Goal: Task Accomplishment & Management: Manage account settings

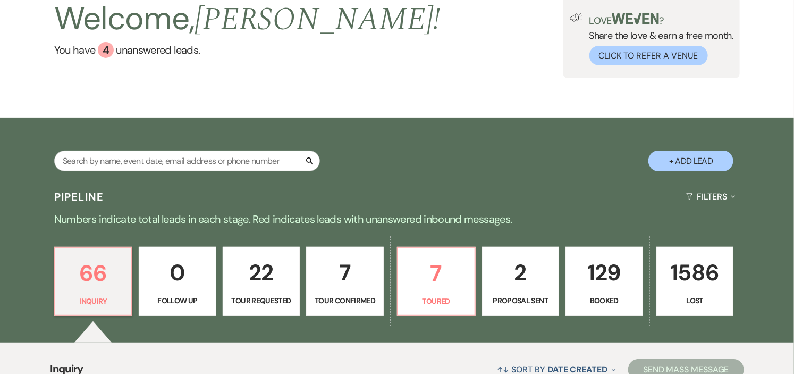
scroll to position [177, 0]
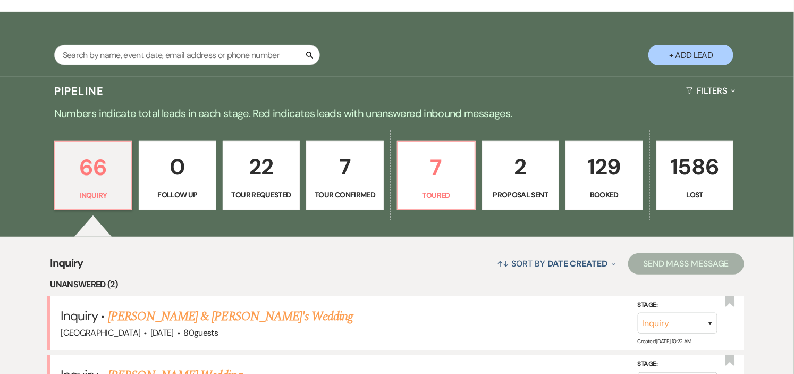
click at [352, 194] on p "Tour Confirmed" at bounding box center [345, 195] width 64 height 12
select select "4"
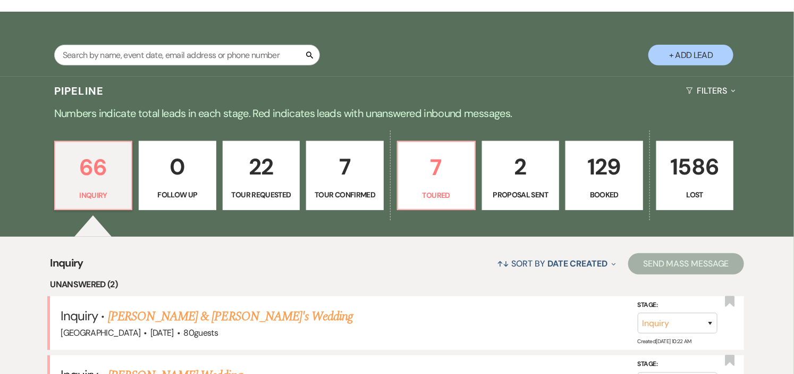
select select "4"
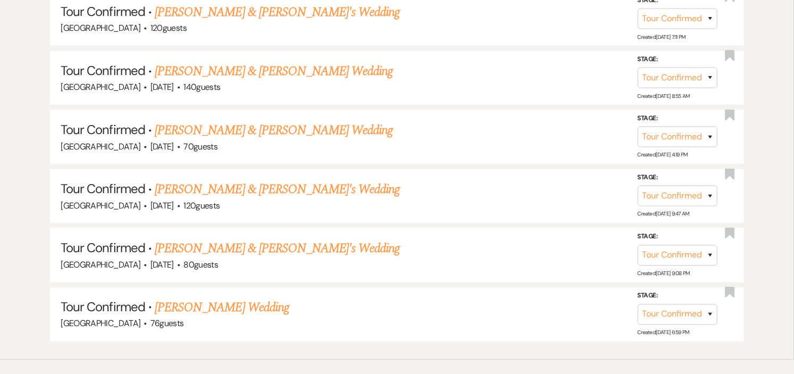
scroll to position [590, 0]
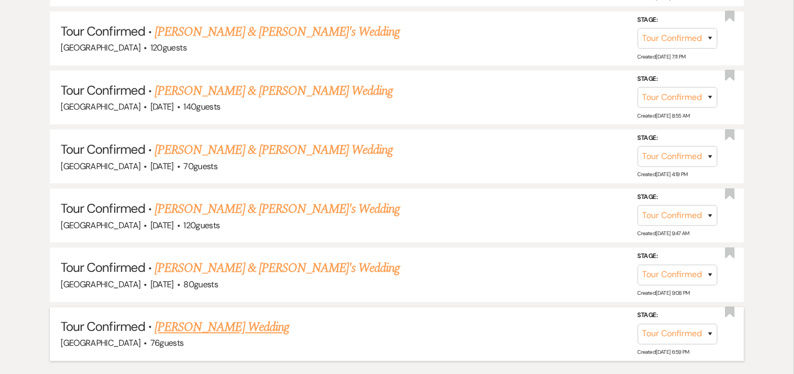
click at [237, 327] on link "[PERSON_NAME] Wedding" at bounding box center [222, 327] width 134 height 19
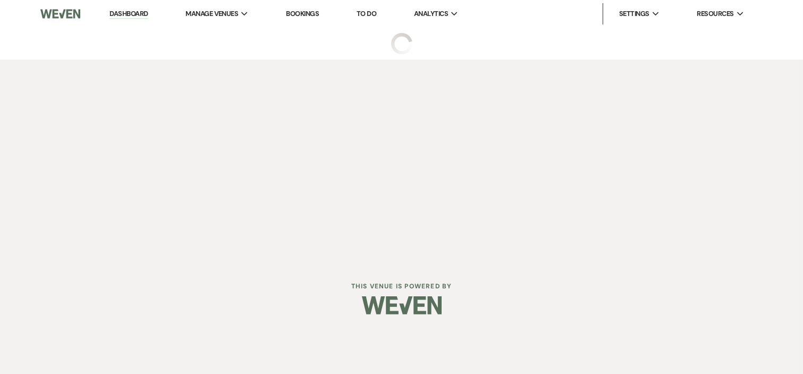
select select "4"
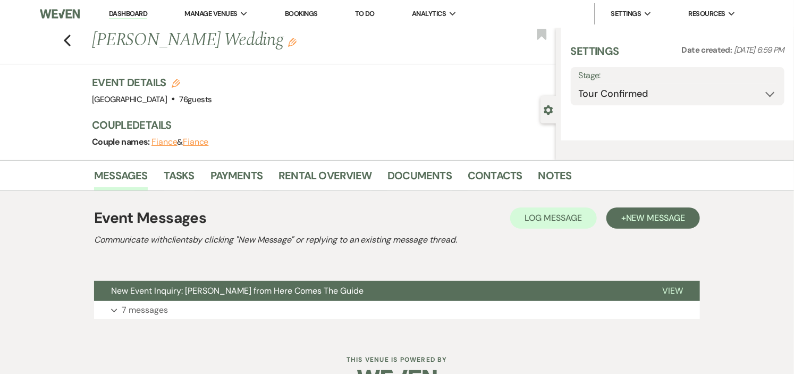
select select "4"
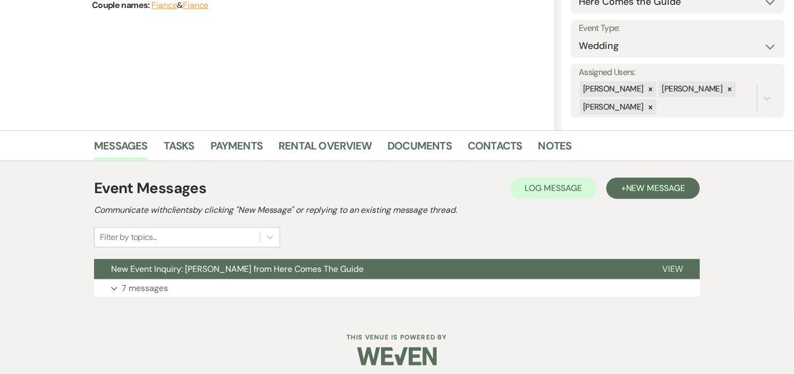
scroll to position [144, 0]
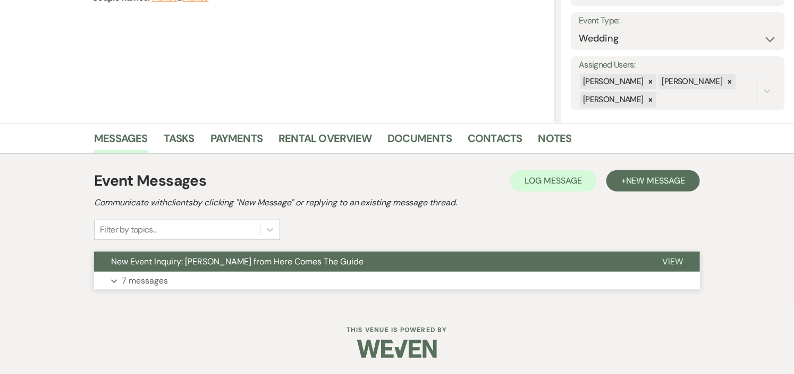
click at [242, 265] on span "New Event Inquiry: [PERSON_NAME] from Here Comes The Guide" at bounding box center [237, 261] width 252 height 11
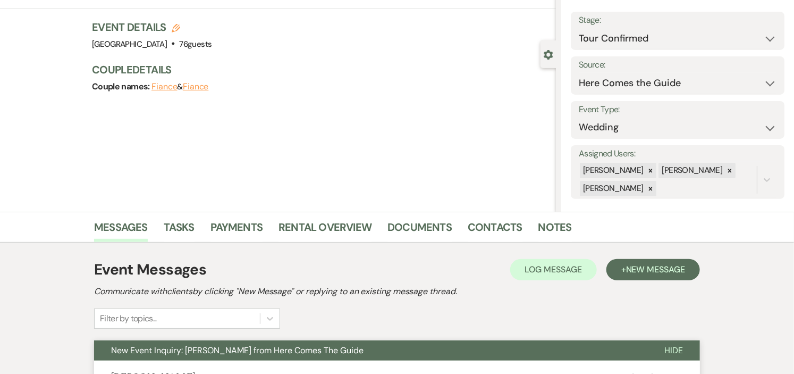
scroll to position [0, 0]
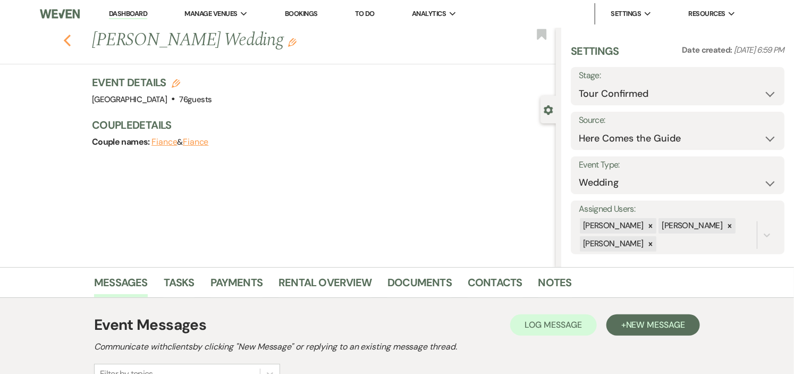
click at [71, 38] on use "button" at bounding box center [67, 41] width 7 height 12
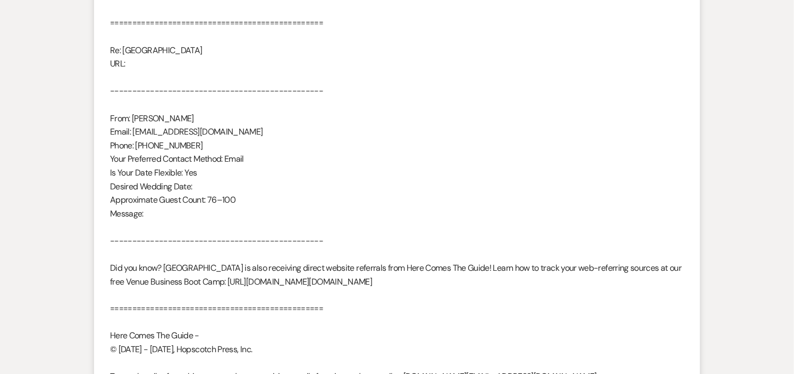
select select "4"
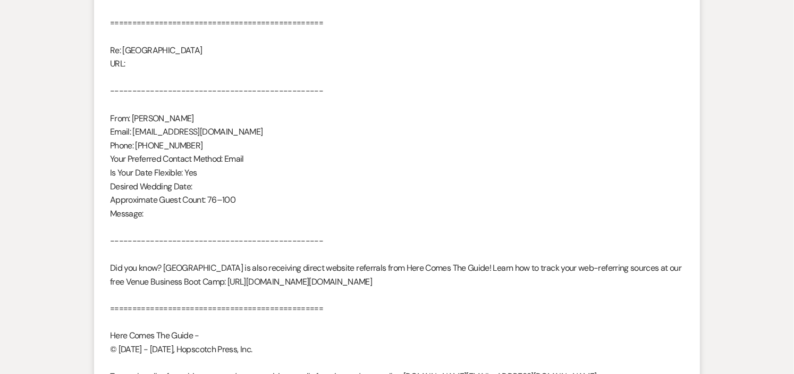
select select "4"
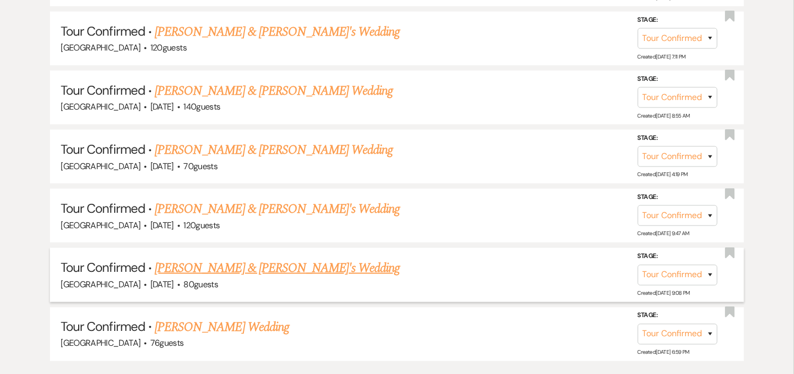
click at [257, 265] on link "[PERSON_NAME] & [PERSON_NAME]'s Wedding" at bounding box center [278, 267] width 246 height 19
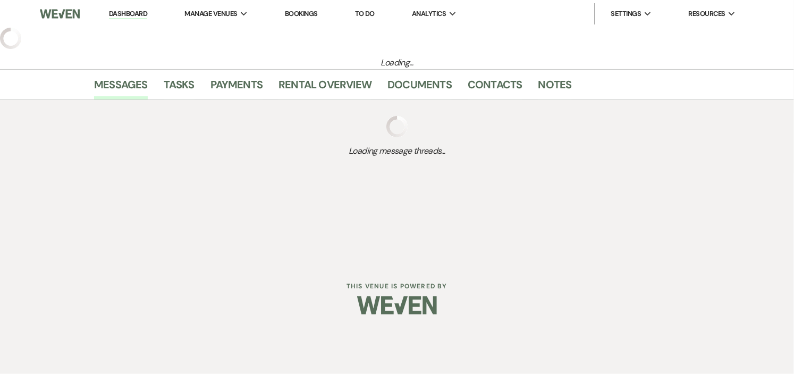
select select "4"
select select "5"
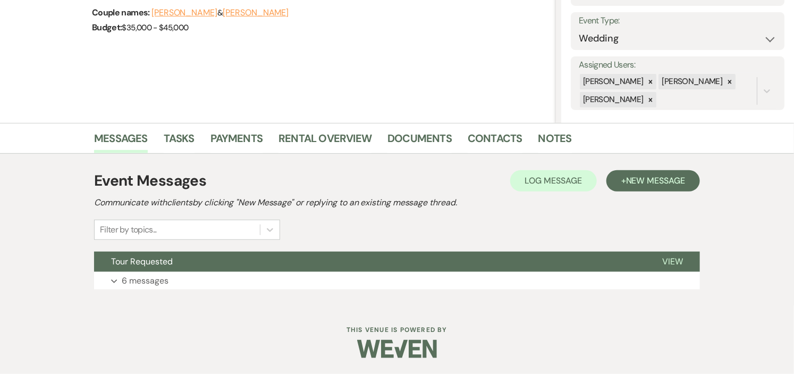
click at [257, 265] on button "Tour Requested" at bounding box center [369, 261] width 551 height 20
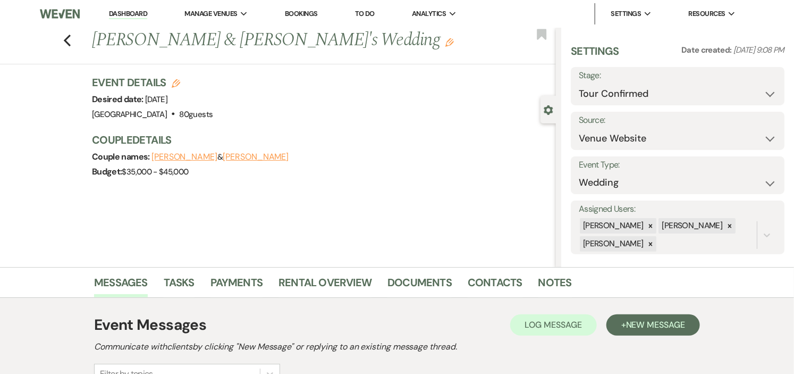
click at [131, 13] on link "Dashboard" at bounding box center [128, 14] width 38 height 10
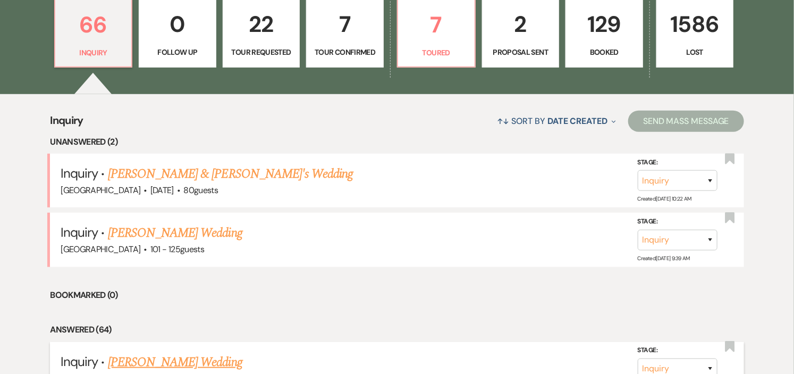
scroll to position [295, 0]
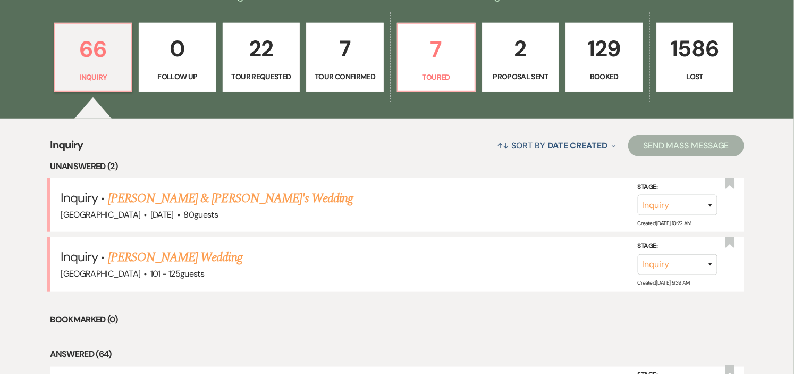
click at [352, 72] on p "Tour Confirmed" at bounding box center [345, 77] width 64 height 12
select select "4"
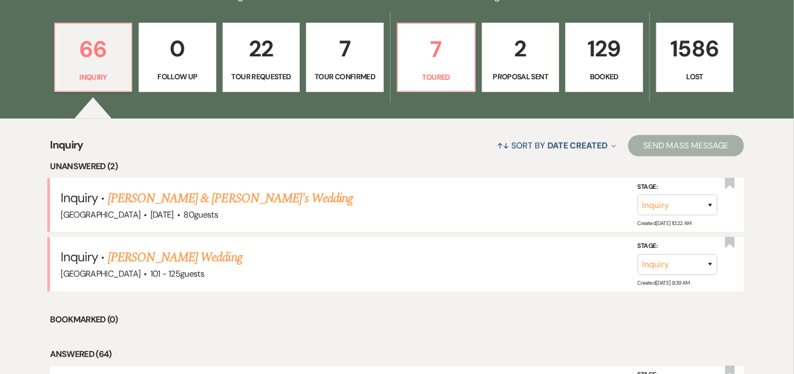
select select "4"
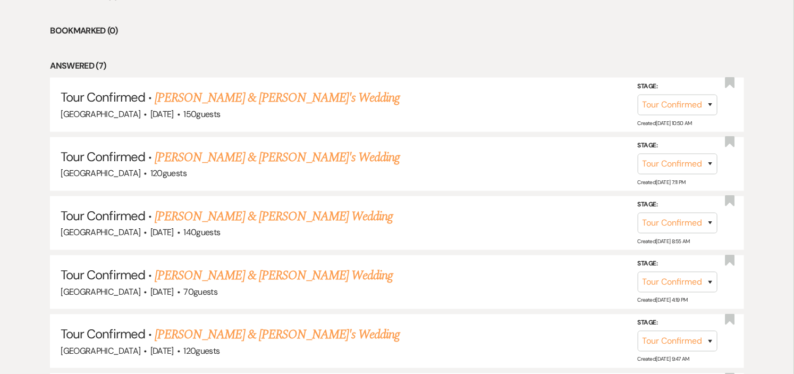
scroll to position [472, 0]
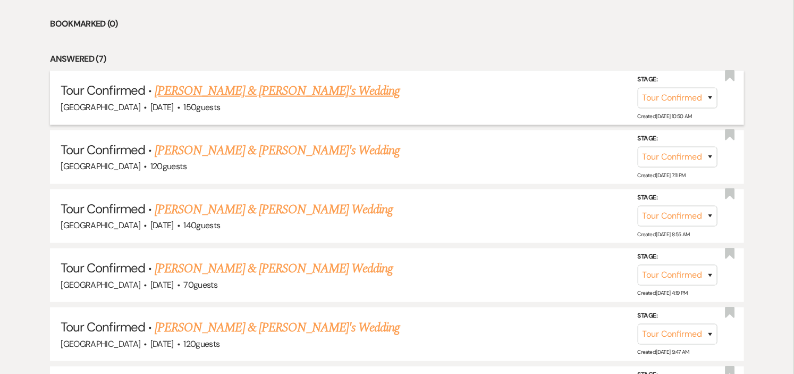
click at [271, 88] on link "[PERSON_NAME] & [PERSON_NAME]'s Wedding" at bounding box center [278, 90] width 246 height 19
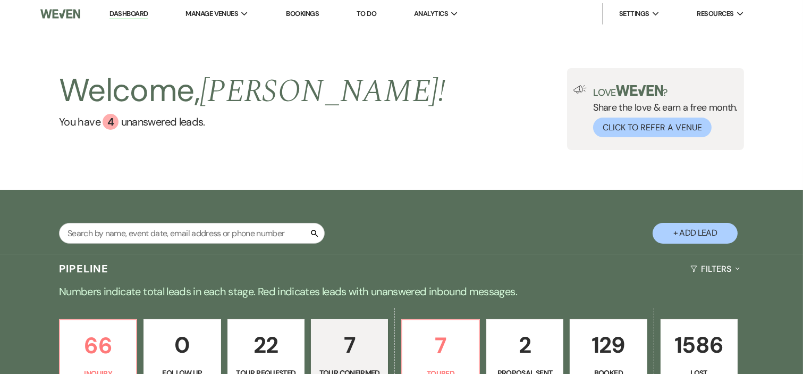
select select "4"
select select "5"
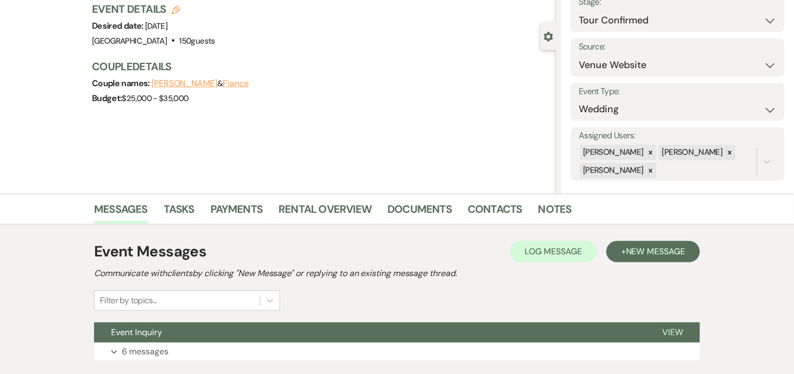
scroll to position [144, 0]
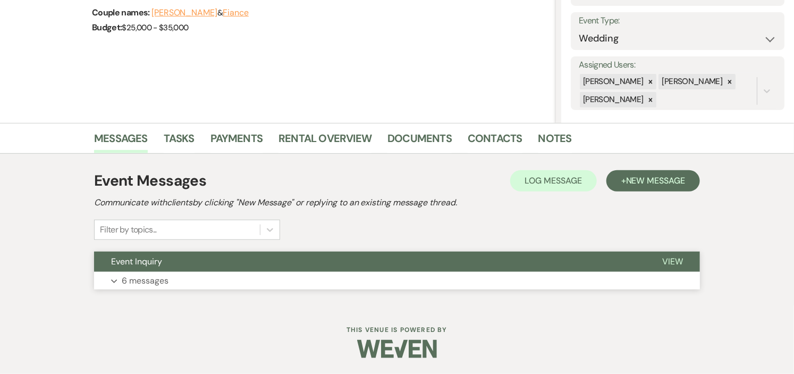
click at [259, 264] on button "Event Inquiry" at bounding box center [369, 261] width 551 height 20
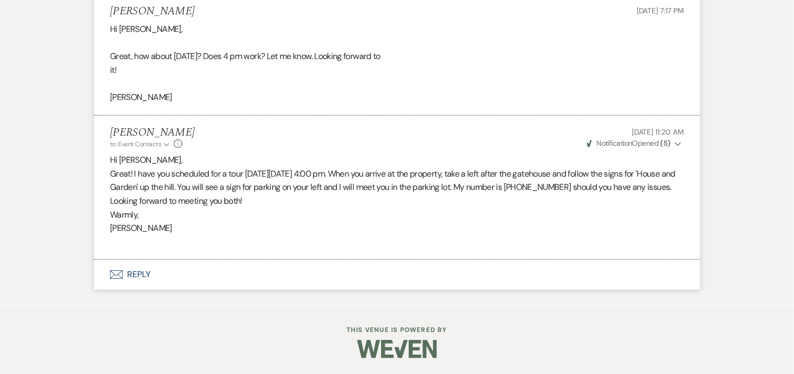
scroll to position [0, 0]
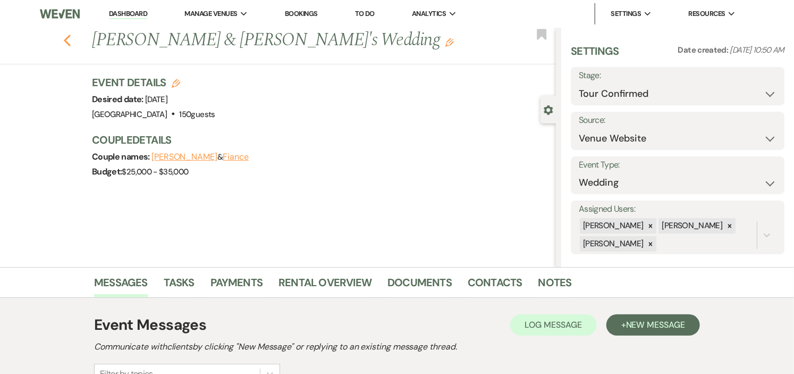
click at [70, 39] on use "button" at bounding box center [67, 41] width 7 height 12
select select "4"
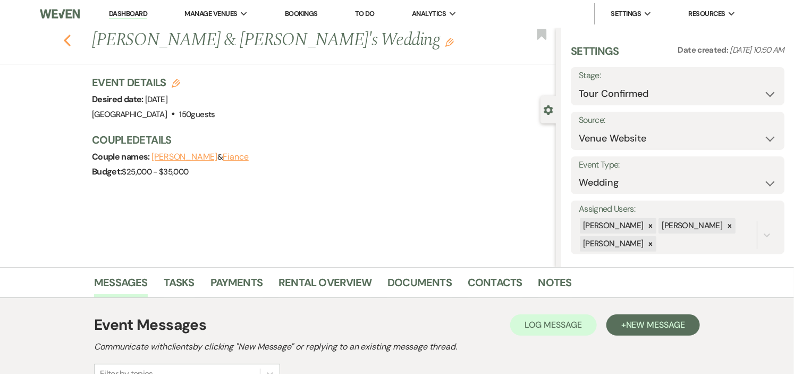
select select "4"
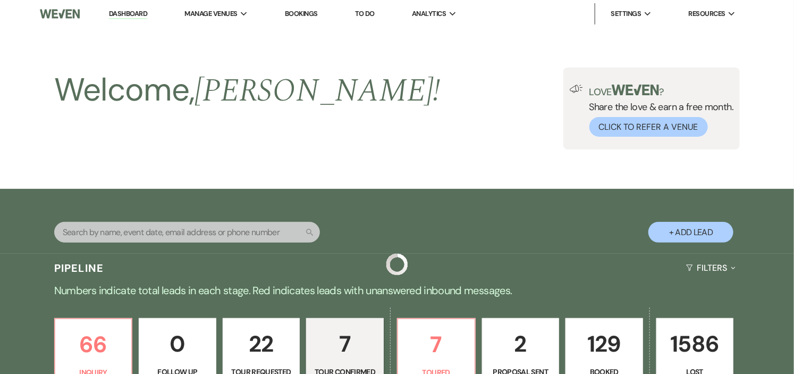
scroll to position [472, 0]
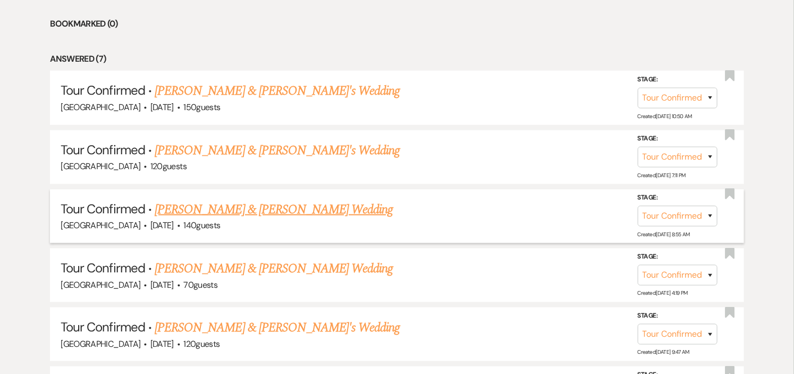
click at [315, 213] on link "[PERSON_NAME] & [PERSON_NAME] Wedding" at bounding box center [274, 209] width 238 height 19
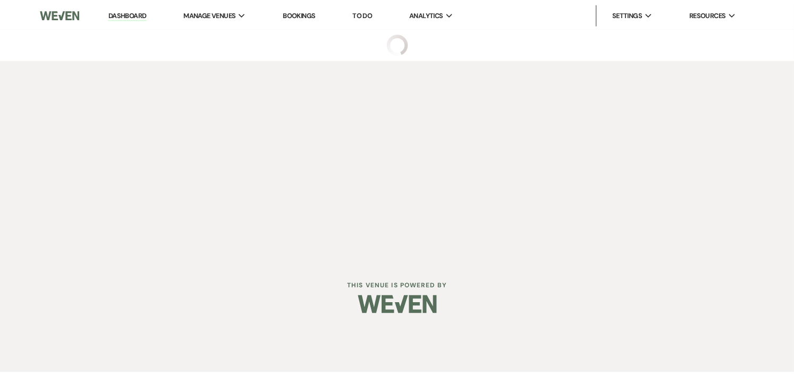
select select "4"
select select "1"
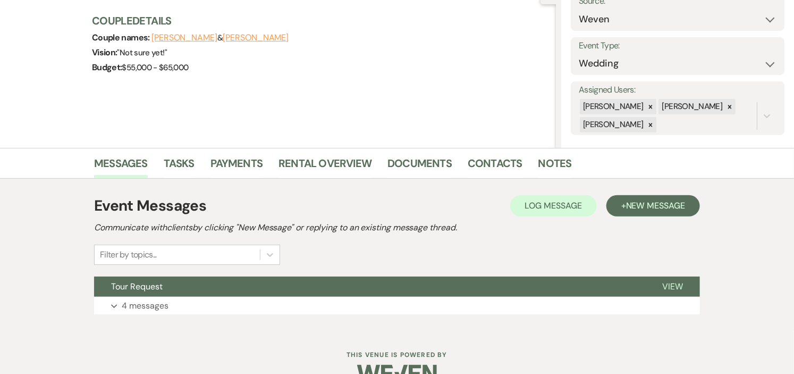
scroll to position [144, 0]
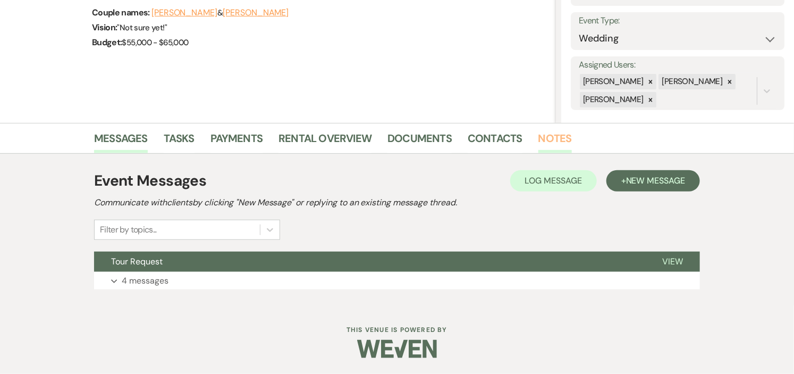
click at [554, 139] on link "Notes" at bounding box center [554, 141] width 33 height 23
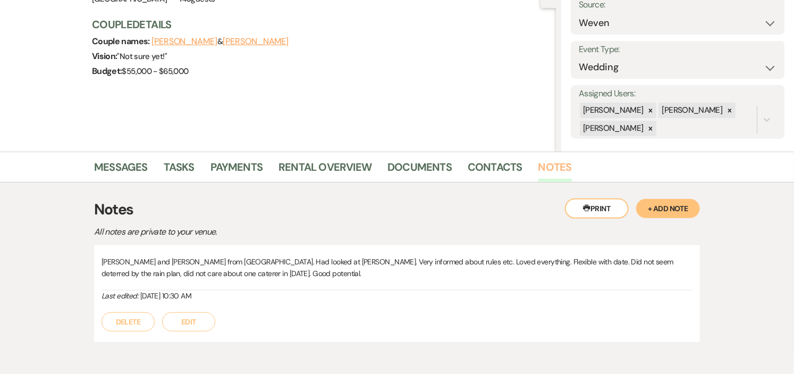
scroll to position [144, 0]
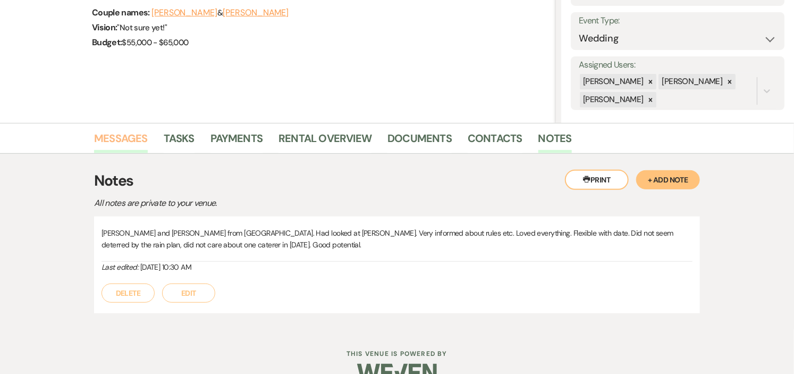
click at [124, 137] on link "Messages" at bounding box center [121, 141] width 54 height 23
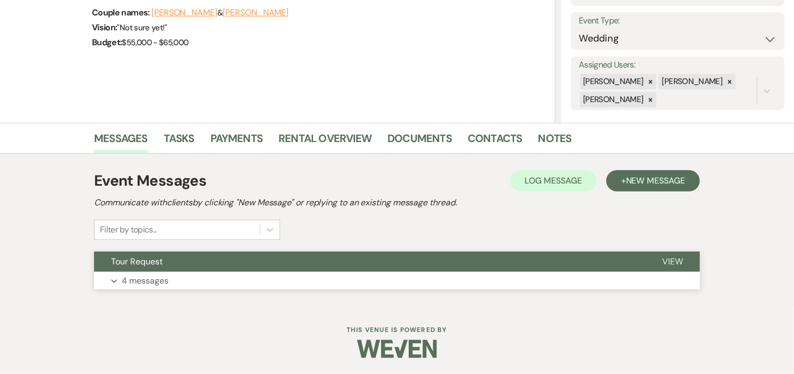
click at [293, 268] on button "Tour Request" at bounding box center [369, 261] width 551 height 20
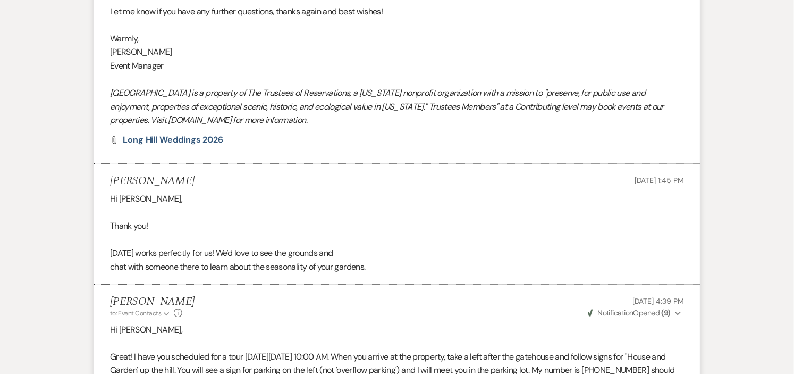
scroll to position [1310, 0]
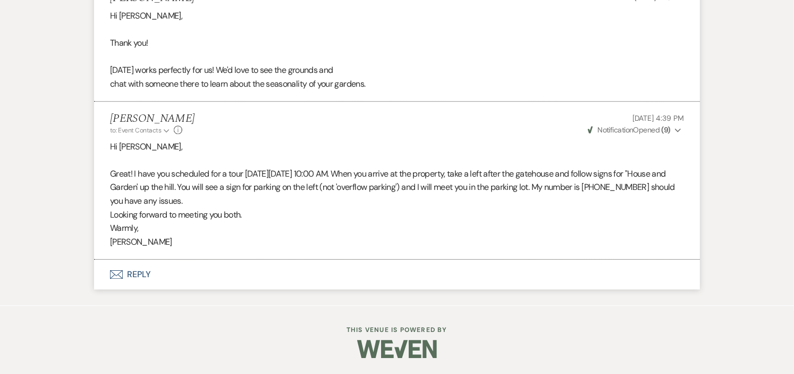
click at [144, 272] on button "Envelope Reply" at bounding box center [397, 274] width 606 height 30
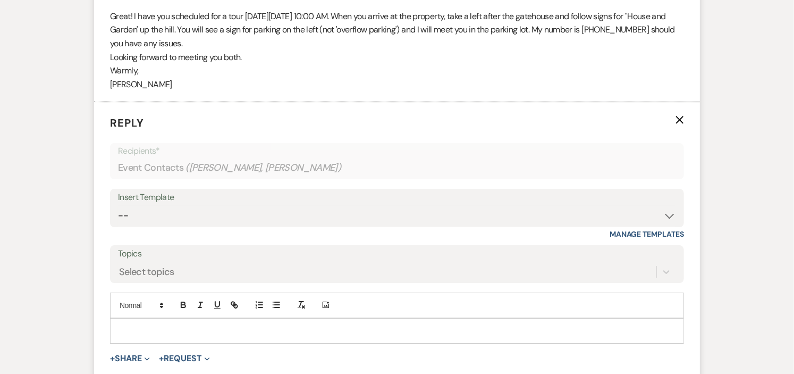
scroll to position [1493, 0]
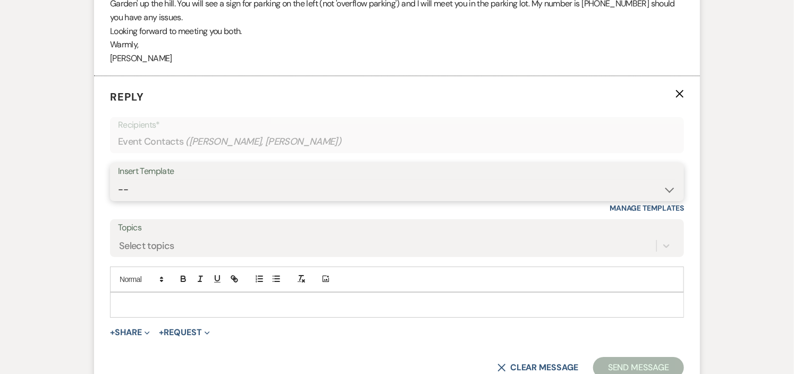
click at [670, 192] on select "-- Weven Planning Portal Introduction (Booked Events) Initial Inquiry Response …" at bounding box center [397, 189] width 558 height 21
select select "1000"
click at [118, 180] on select "-- Weven Planning Portal Introduction (Booked Events) Initial Inquiry Response …" at bounding box center [397, 189] width 558 height 21
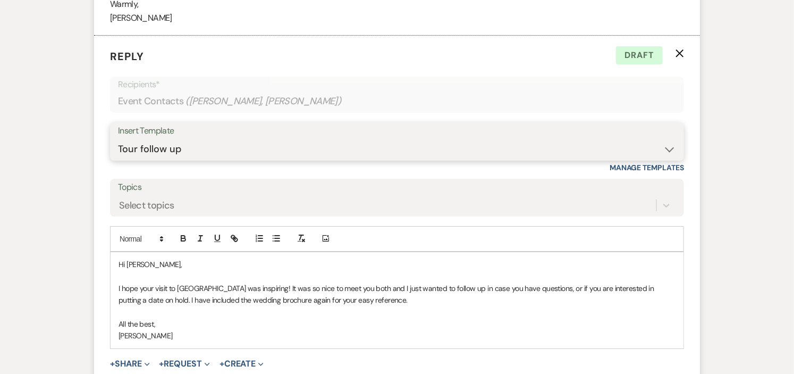
scroll to position [1611, 0]
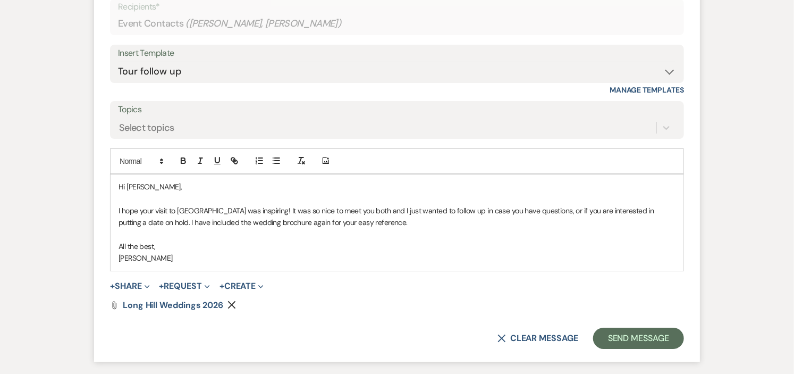
click at [147, 184] on p "Hi [PERSON_NAME]," at bounding box center [397, 187] width 557 height 12
click at [626, 333] on button "Send Message" at bounding box center [638, 337] width 91 height 21
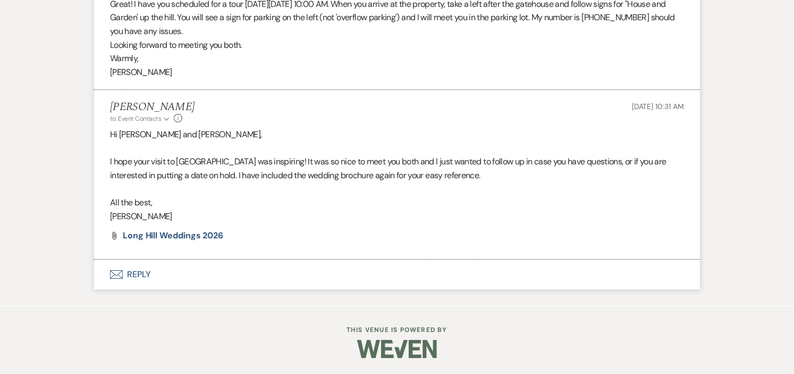
scroll to position [0, 0]
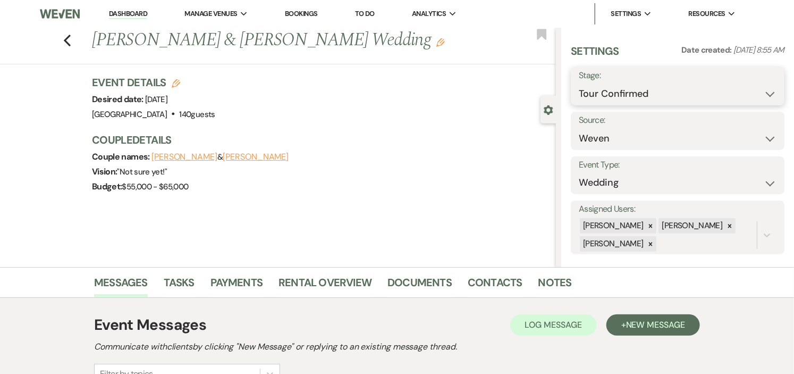
click at [766, 88] on select "Inquiry Follow Up Tour Requested Tour Confirmed Toured Proposal Sent Booked Lost" at bounding box center [678, 93] width 198 height 21
select select "5"
click at [579, 83] on select "Inquiry Follow Up Tour Requested Tour Confirmed Toured Proposal Sent Booked Lost" at bounding box center [678, 93] width 198 height 21
click at [747, 83] on button "Save" at bounding box center [762, 85] width 44 height 21
click at [135, 7] on li "Dashboard" at bounding box center [128, 13] width 49 height 21
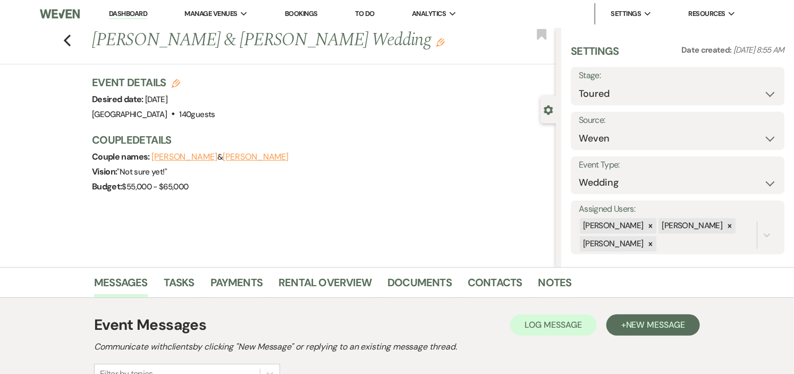
click at [122, 11] on link "Dashboard" at bounding box center [128, 14] width 38 height 10
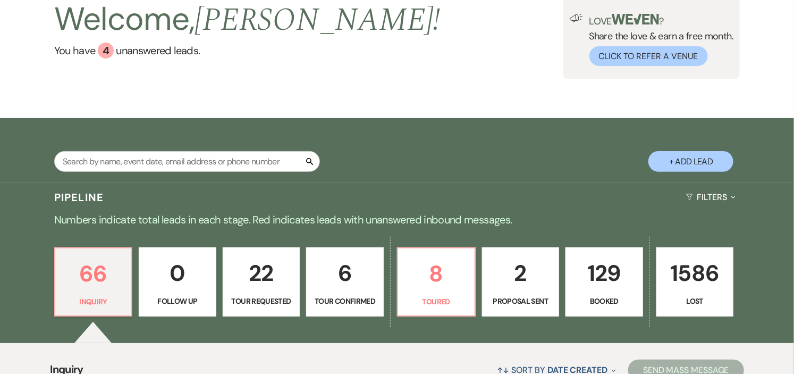
scroll to position [177, 0]
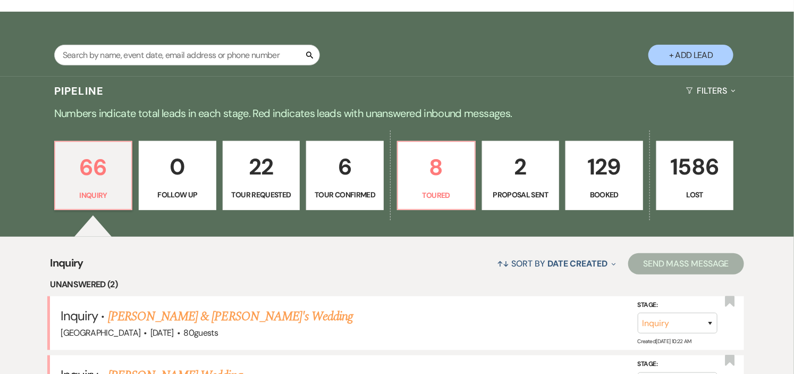
click at [332, 187] on link "6 Tour Confirmed" at bounding box center [345, 175] width 78 height 69
select select "4"
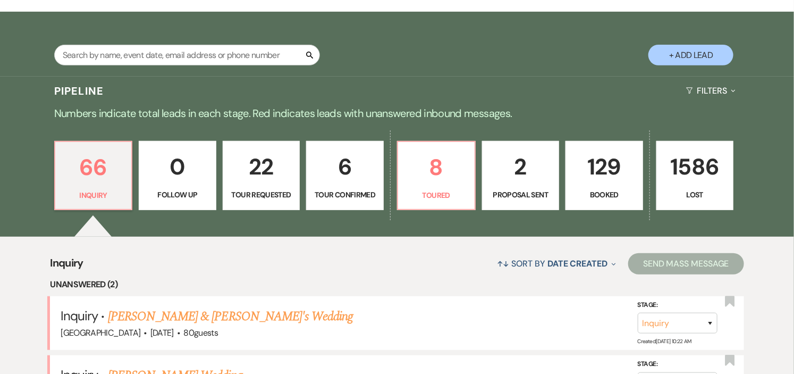
select select "4"
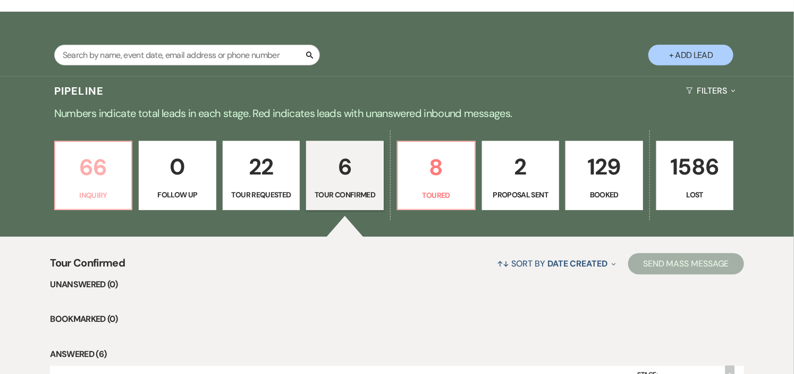
click at [90, 193] on p "Inquiry" at bounding box center [94, 195] width 64 height 12
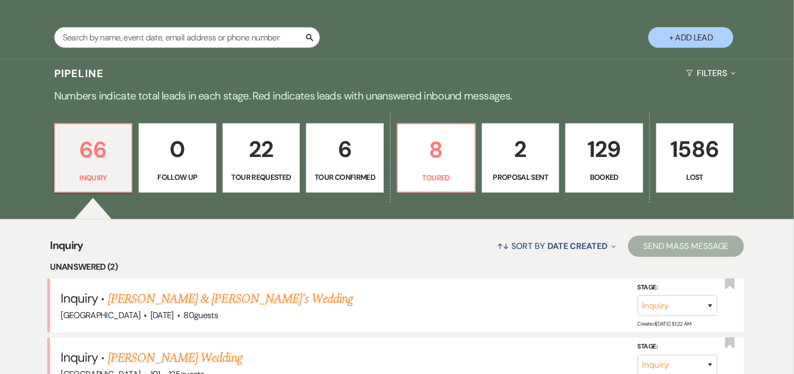
scroll to position [177, 0]
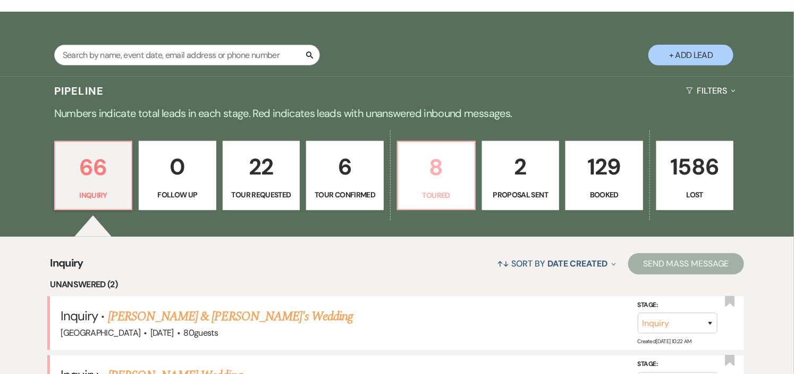
click at [412, 191] on p "Toured" at bounding box center [436, 195] width 64 height 12
select select "5"
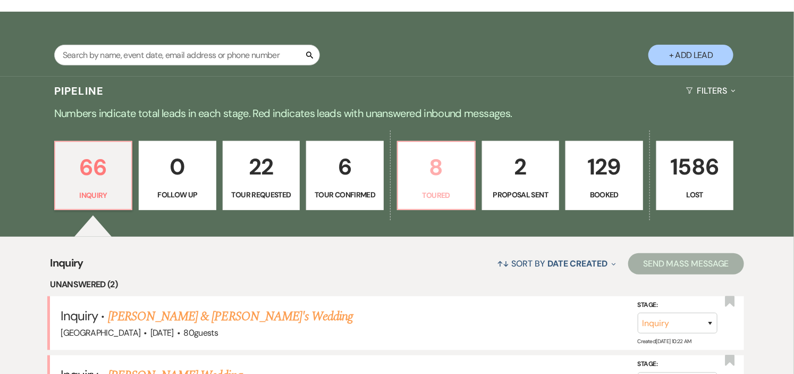
select select "5"
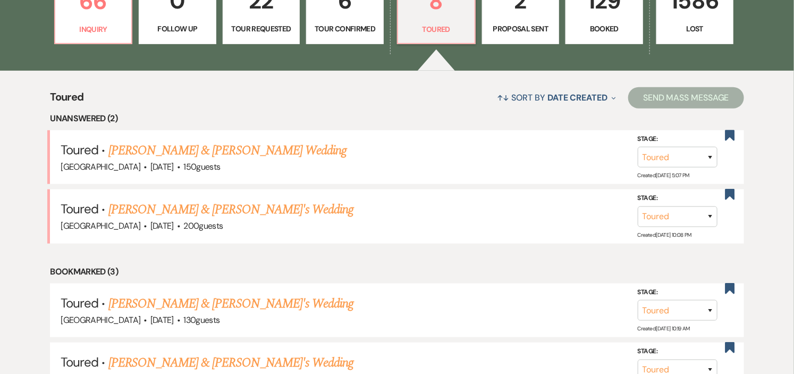
scroll to position [354, 0]
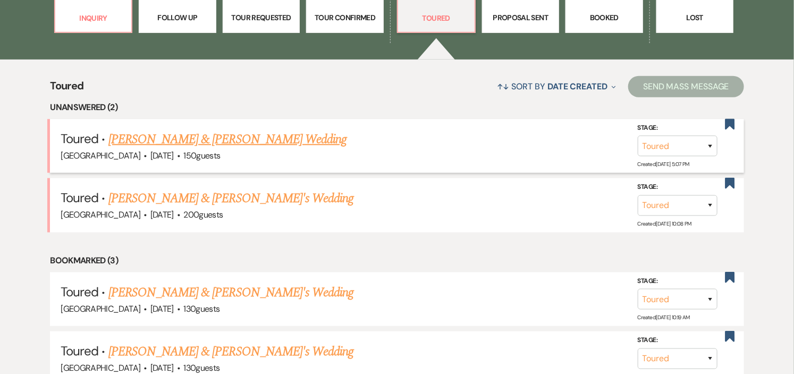
click at [261, 142] on link "[PERSON_NAME] & [PERSON_NAME] Wedding" at bounding box center [227, 139] width 238 height 19
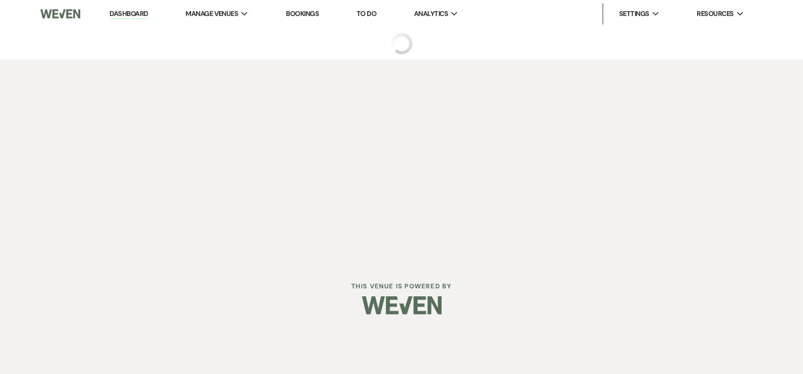
select select "5"
select select "1"
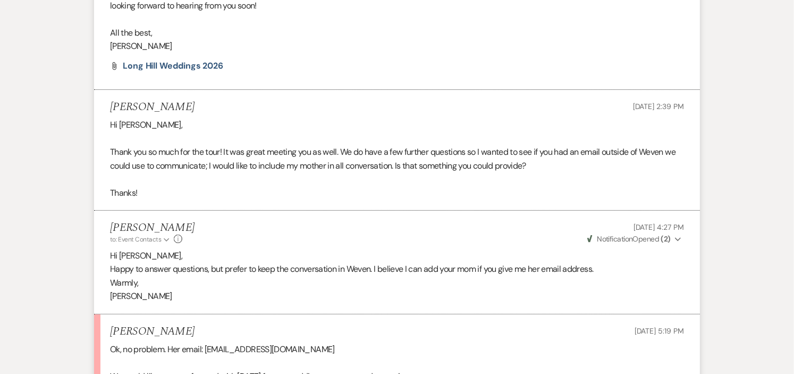
scroll to position [1984, 0]
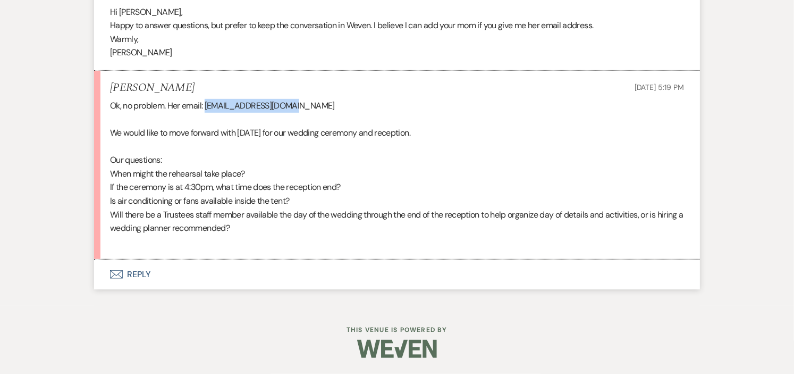
drag, startPoint x: 286, startPoint y: 104, endPoint x: 208, endPoint y: 103, distance: 77.6
click at [208, 103] on p "Ok, no problem. Her email: [EMAIL_ADDRESS][DOMAIN_NAME]" at bounding box center [397, 106] width 574 height 14
copy p "[EMAIL_ADDRESS][DOMAIN_NAME]"
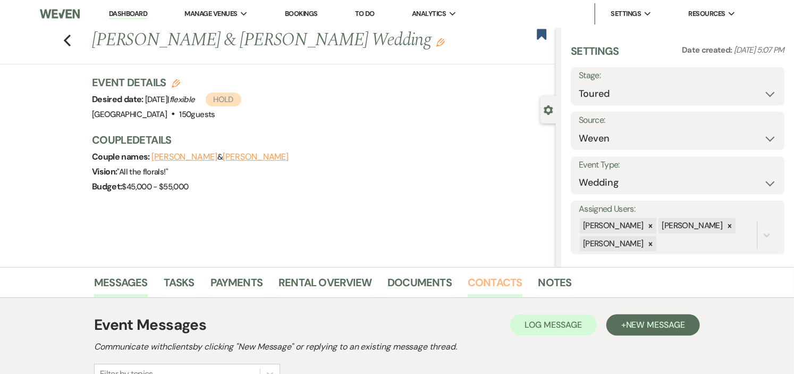
click at [487, 283] on link "Contacts" at bounding box center [495, 285] width 55 height 23
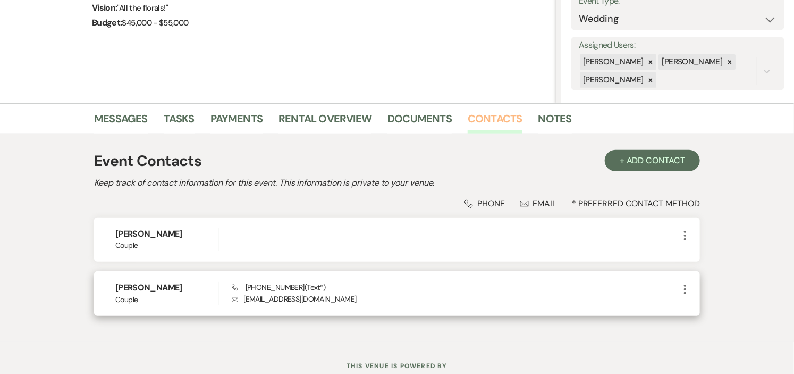
scroll to position [190, 0]
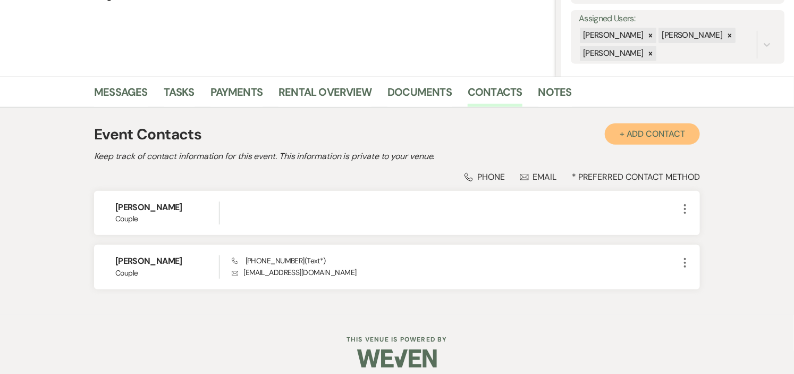
click at [632, 130] on button "+ Add Contact" at bounding box center [652, 133] width 95 height 21
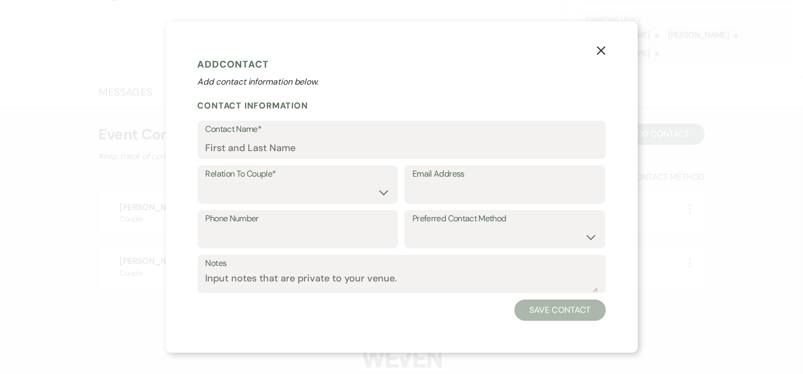
click at [436, 176] on label "Email Address" at bounding box center [504, 173] width 185 height 15
click at [436, 182] on input "Email Address" at bounding box center [504, 192] width 185 height 21
paste input "[EMAIL_ADDRESS][DOMAIN_NAME]"
type input "[EMAIL_ADDRESS][DOMAIN_NAME]"
click at [385, 192] on select "Couple Planner Parent of Couple Family Member Friend Other" at bounding box center [298, 192] width 185 height 21
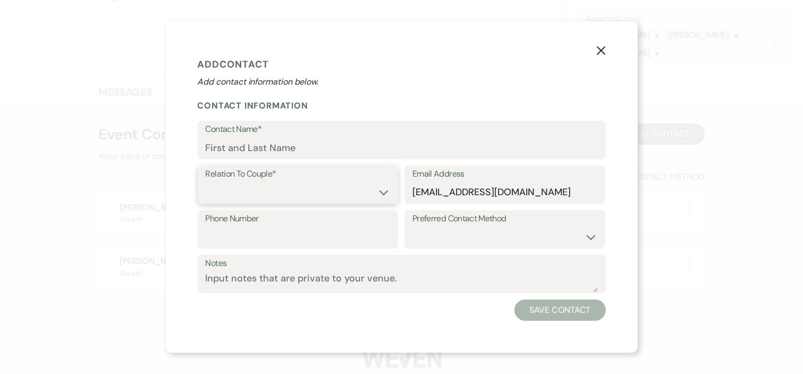
select select "3"
click at [206, 182] on select "Couple Planner Parent of Couple Family Member Friend Other" at bounding box center [298, 192] width 185 height 21
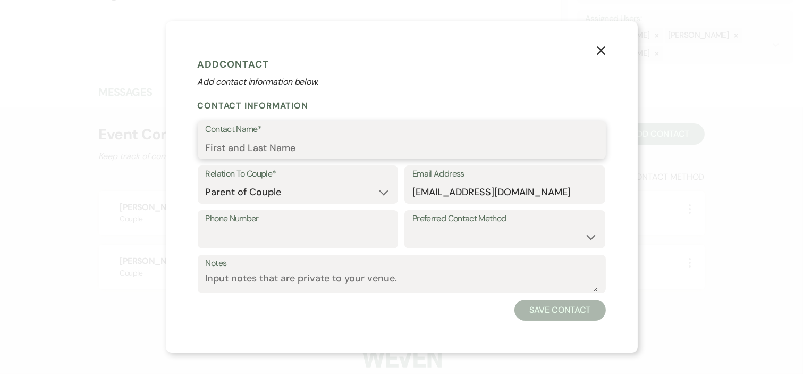
click at [331, 143] on input "Contact Name*" at bounding box center [402, 147] width 392 height 21
click at [714, 211] on div "X Add Contact Add contact information below. Contact Information Contact Name* …" at bounding box center [401, 187] width 803 height 374
click at [596, 48] on icon "X" at bounding box center [601, 50] width 10 height 10
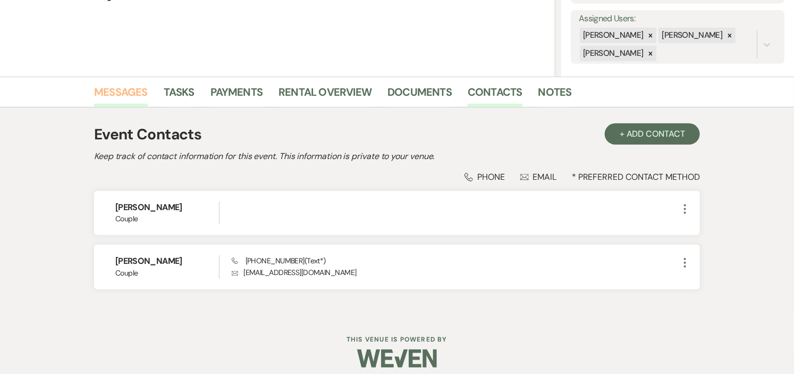
click at [131, 91] on link "Messages" at bounding box center [121, 94] width 54 height 23
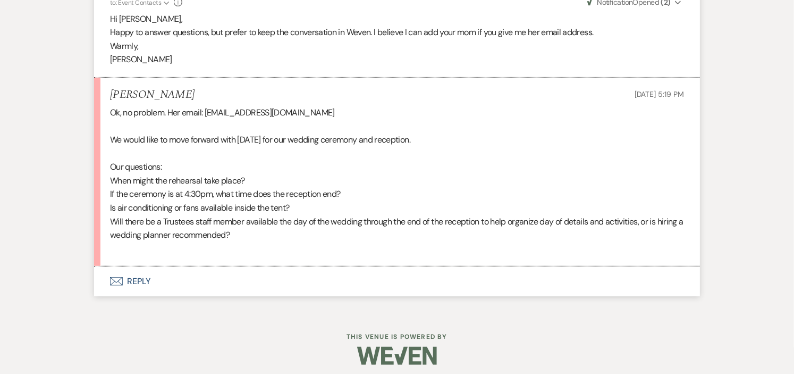
scroll to position [1984, 0]
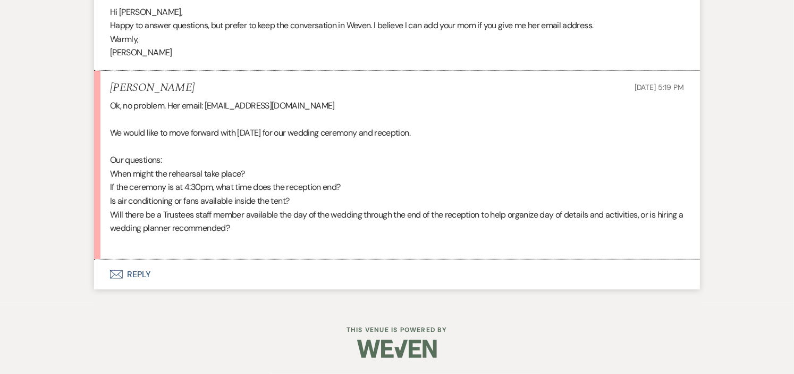
click at [142, 266] on button "Envelope Reply" at bounding box center [397, 274] width 606 height 30
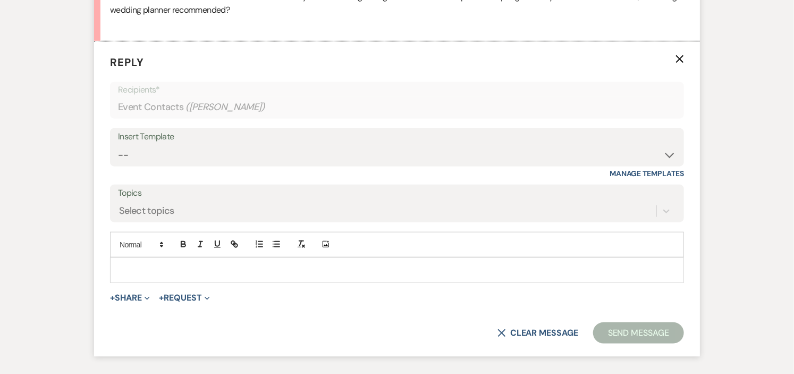
scroll to position [2214, 0]
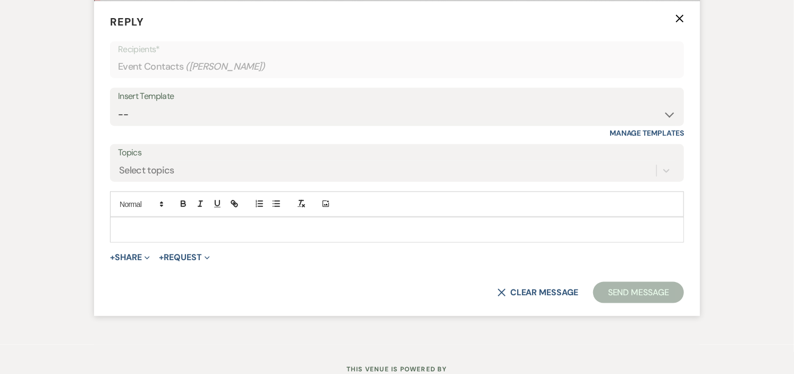
click at [241, 235] on p at bounding box center [397, 230] width 557 height 12
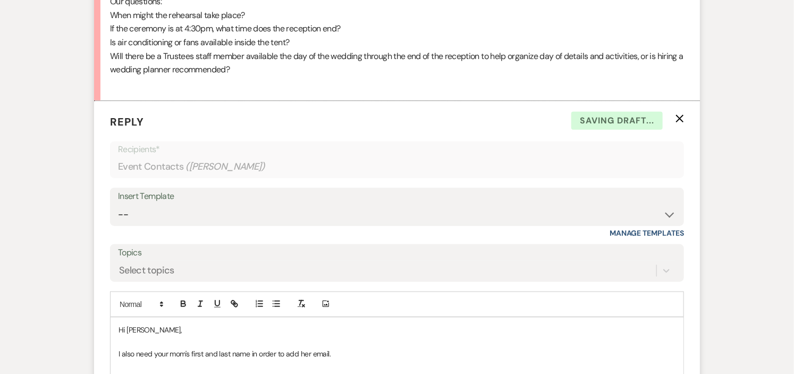
scroll to position [2096, 0]
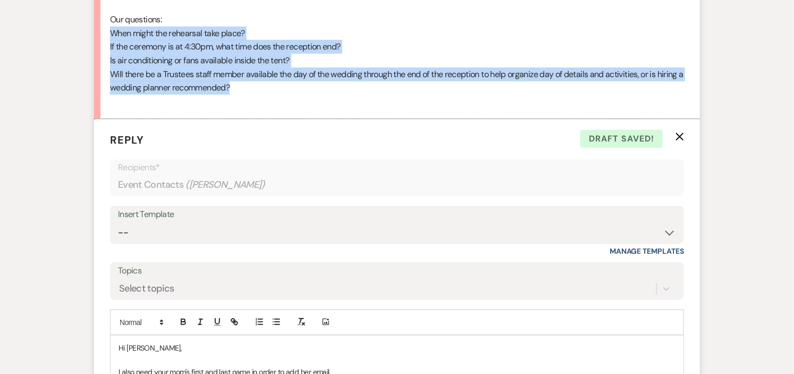
drag, startPoint x: 110, startPoint y: 61, endPoint x: 247, endPoint y: 114, distance: 146.4
click at [247, 108] on div "Ok, no problem. Her email: [EMAIL_ADDRESS][DOMAIN_NAME] We would like to move f…" at bounding box center [397, 34] width 574 height 150
copy div "When might the rehearsal take place? If the ceremony is at 4:30pm, what time do…"
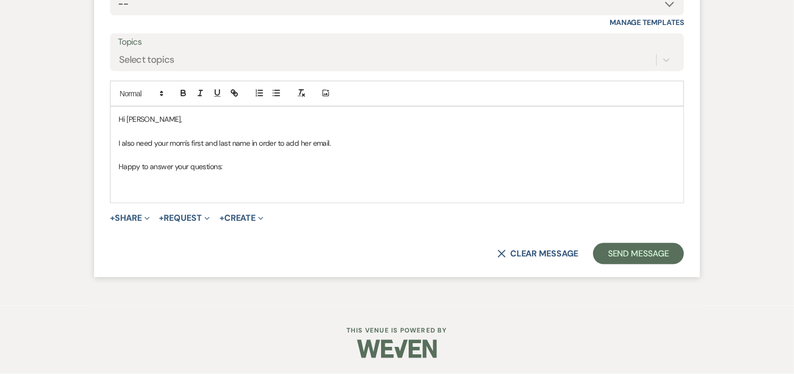
click at [155, 184] on p at bounding box center [397, 179] width 557 height 12
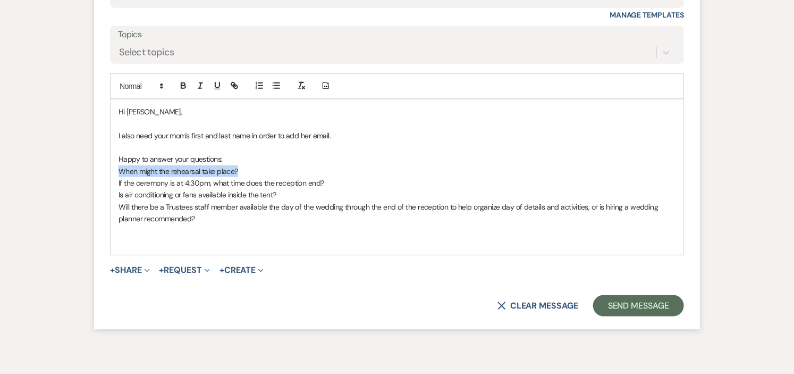
drag, startPoint x: 248, startPoint y: 193, endPoint x: 117, endPoint y: 200, distance: 130.4
click at [117, 200] on div "Hi [PERSON_NAME], I also need your mom's first and last name in order to add he…" at bounding box center [397, 177] width 573 height 156
click at [196, 90] on icon "button" at bounding box center [201, 86] width 10 height 10
click at [259, 177] on p "When might the rehearsal take place?" at bounding box center [397, 171] width 557 height 12
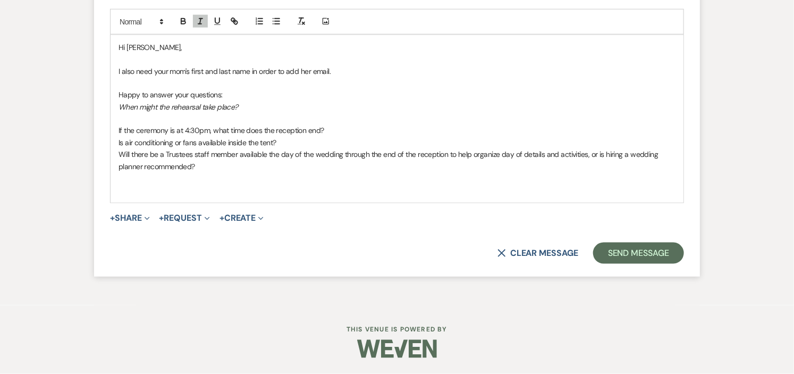
scroll to position [2425, 0]
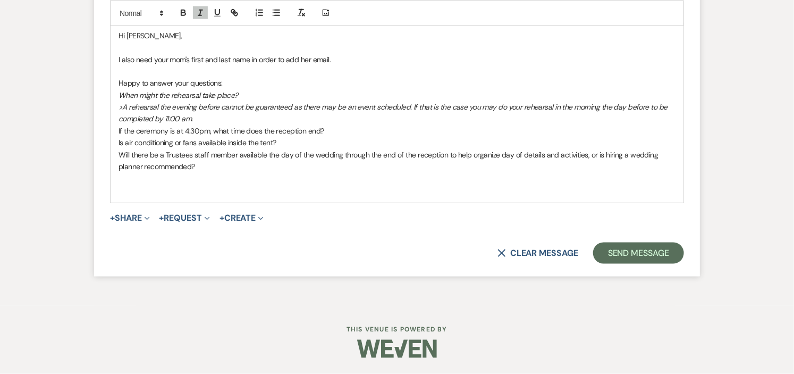
drag, startPoint x: 117, startPoint y: 120, endPoint x: 210, endPoint y: 129, distance: 92.9
click at [210, 129] on div "Hi [PERSON_NAME], I also need your mom's first and last name in order to add he…" at bounding box center [397, 112] width 573 height 179
click at [199, 10] on line "button" at bounding box center [200, 10] width 3 height 0
click at [235, 125] on p ">A rehearsal the evening before cannot be guaranteed as there may be an event s…" at bounding box center [397, 113] width 557 height 24
click at [218, 125] on p ">A rehearsal the evening before cannot be guaranteed as there may be an event s…" at bounding box center [397, 113] width 557 height 24
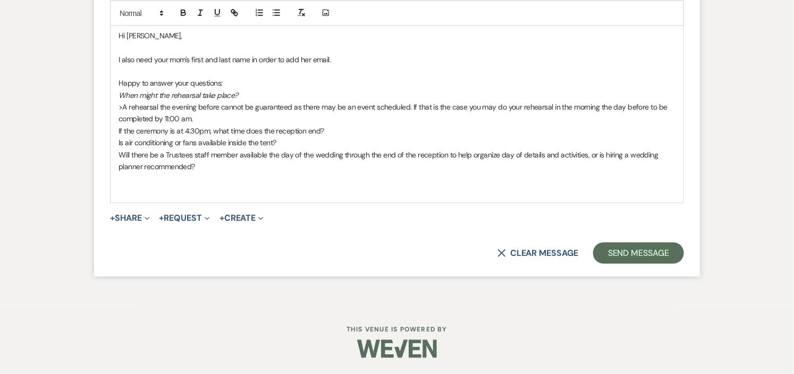
click at [218, 125] on p ">A rehearsal the evening before cannot be guaranteed as there may be an event s…" at bounding box center [397, 113] width 557 height 24
click at [117, 141] on div "Hi [PERSON_NAME], I also need your mom's first and last name in order to add he…" at bounding box center [397, 112] width 573 height 179
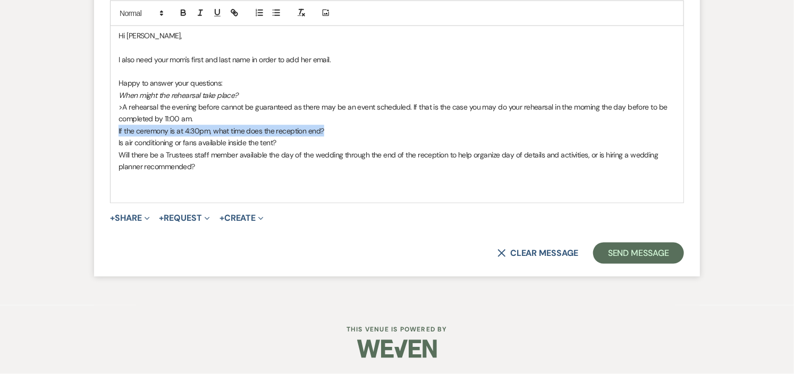
drag, startPoint x: 335, startPoint y: 142, endPoint x: 117, endPoint y: 141, distance: 217.4
click at [117, 141] on div "Hi [PERSON_NAME], I also need your mom's first and last name in order to add he…" at bounding box center [397, 112] width 573 height 179
click at [198, 17] on icon "button" at bounding box center [201, 12] width 10 height 10
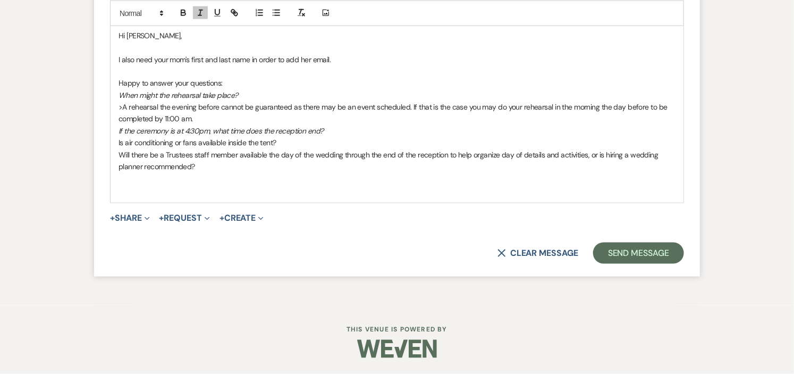
click at [340, 137] on p "If the ceremony is at 4:30pm, what time does the reception end?" at bounding box center [397, 131] width 557 height 12
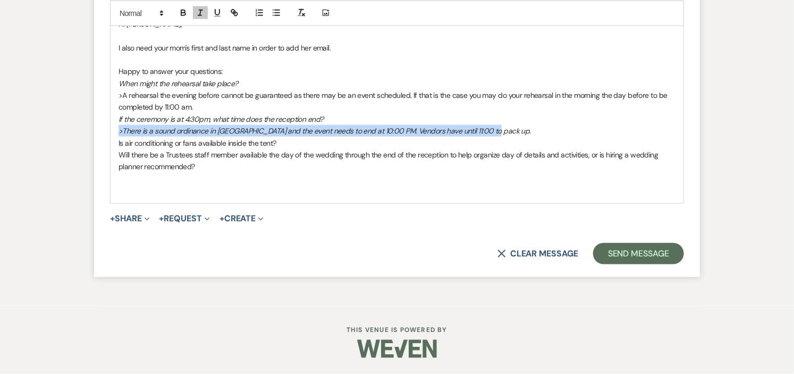
drag, startPoint x: 488, startPoint y: 154, endPoint x: 114, endPoint y: 159, distance: 373.7
click at [114, 159] on div "Hi [PERSON_NAME], I also need your mom's first and last name in order to add he…" at bounding box center [397, 107] width 573 height 191
click at [200, 15] on line "button" at bounding box center [200, 12] width 1 height 5
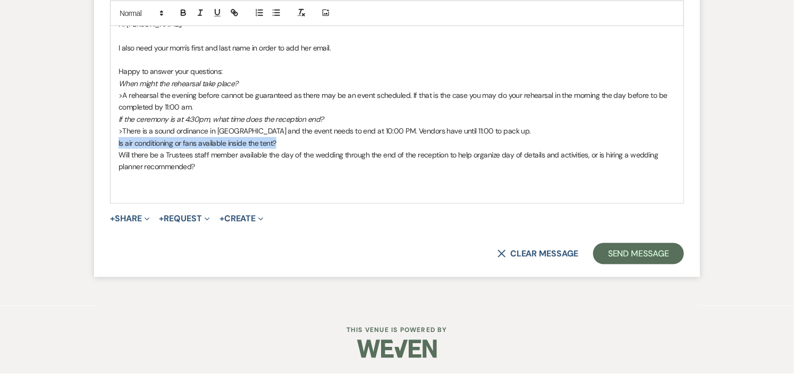
drag, startPoint x: 275, startPoint y: 165, endPoint x: 109, endPoint y: 161, distance: 166.4
click at [109, 161] on form "Reply X Saving draft... Recipients* Event Contacts ( [PERSON_NAME] ) Insert Tem…" at bounding box center [397, 35] width 606 height 481
click at [204, 17] on icon "button" at bounding box center [201, 12] width 10 height 10
click at [284, 149] on p "Is air conditioning or fans available inside the tent?" at bounding box center [397, 143] width 557 height 12
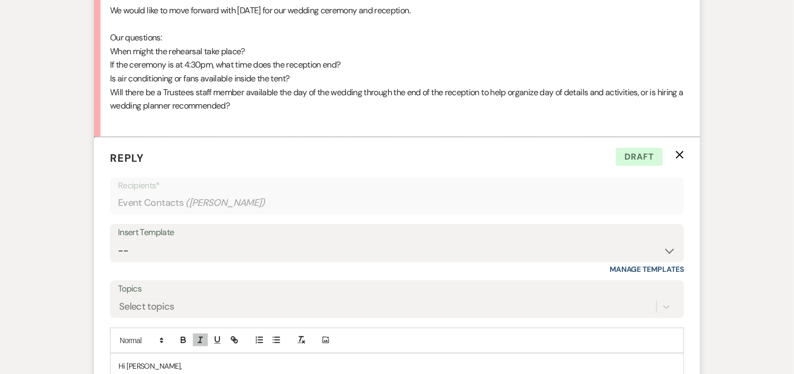
scroll to position [2070, 0]
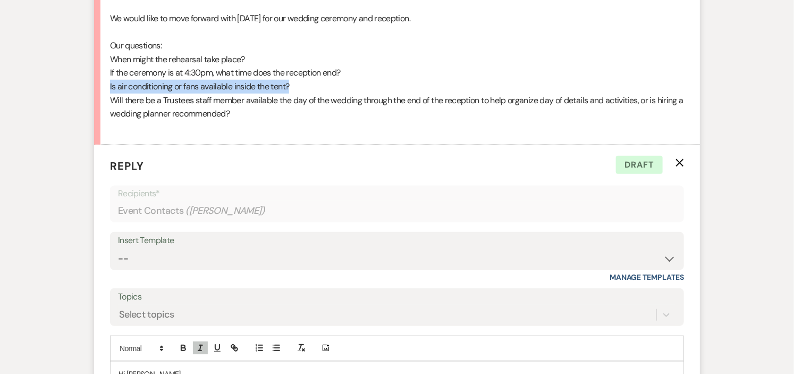
drag, startPoint x: 299, startPoint y: 117, endPoint x: 109, endPoint y: 112, distance: 190.4
click at [109, 112] on li "[PERSON_NAME] [DATE] 5:19 PM Ok, no problem. Her email: [EMAIL_ADDRESS][DOMAIN_…" at bounding box center [397, 50] width 606 height 189
copy p "Is air conditioning or fans available inside the tent?"
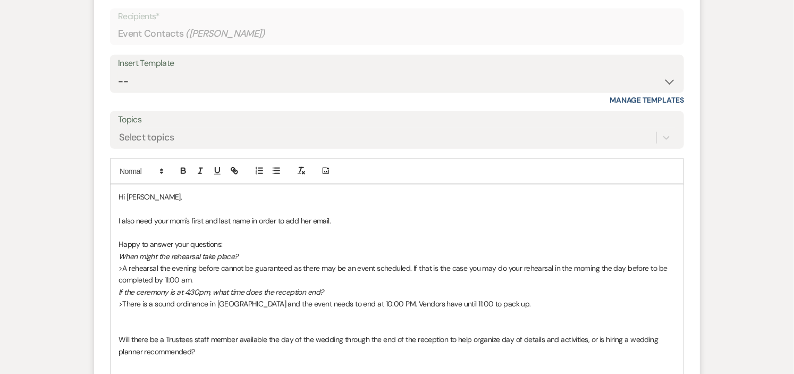
scroll to position [2425, 0]
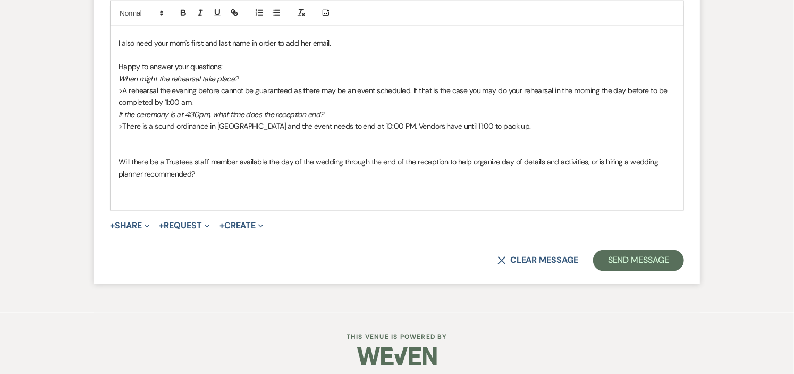
click at [145, 144] on p at bounding box center [397, 138] width 557 height 12
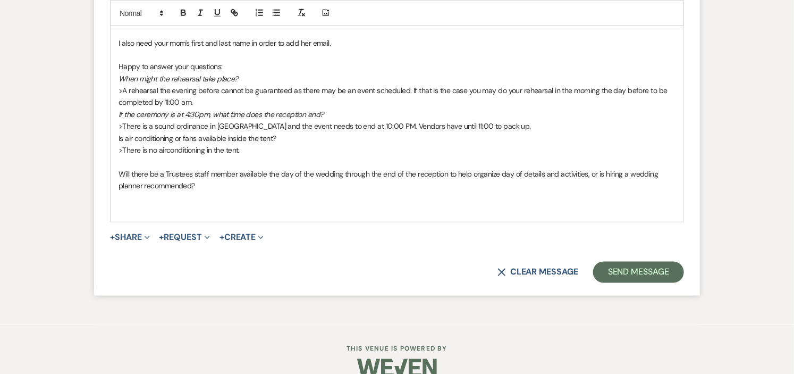
click at [165, 155] on span ">There is no airconditioning in the tent." at bounding box center [179, 150] width 121 height 10
click at [257, 156] on p ">There is no air conditioning in the tent." at bounding box center [397, 150] width 557 height 12
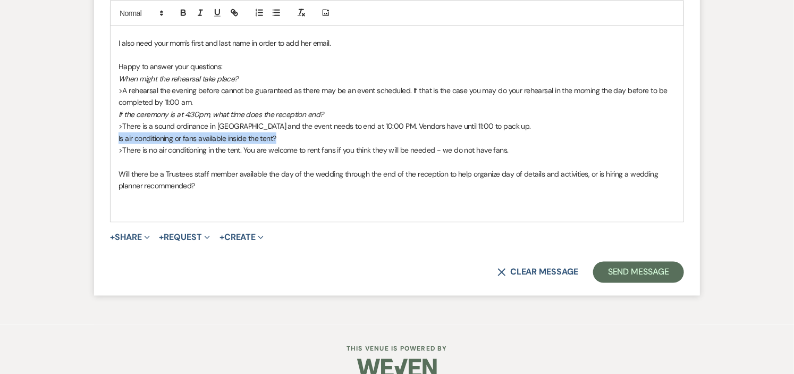
drag, startPoint x: 284, startPoint y: 168, endPoint x: 107, endPoint y: 166, distance: 177.0
click at [107, 166] on form "Reply X Saving draft... Recipients* Event Contacts ( [PERSON_NAME] ) Insert Tem…" at bounding box center [397, 43] width 606 height 505
click at [199, 17] on icon "button" at bounding box center [201, 12] width 10 height 10
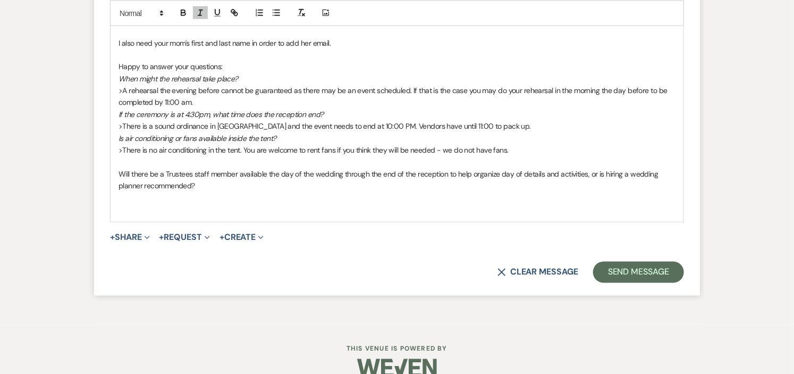
click at [528, 156] on p ">There is no air conditioning in the tent. You are welcome to rent fans if you …" at bounding box center [397, 150] width 557 height 12
click at [169, 167] on p at bounding box center [397, 162] width 557 height 12
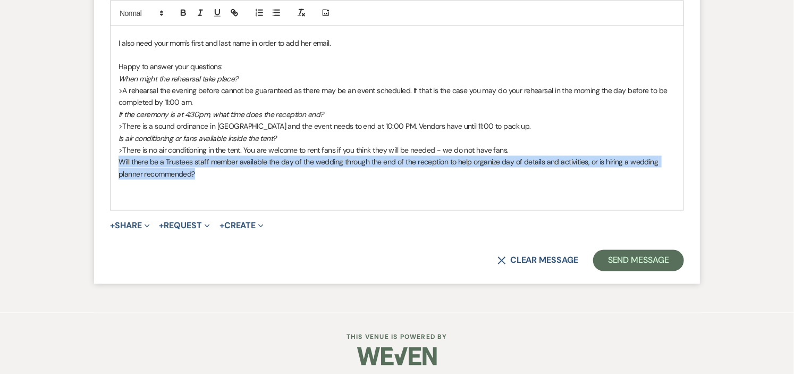
drag, startPoint x: 117, startPoint y: 186, endPoint x: 201, endPoint y: 202, distance: 85.6
click at [201, 202] on div "Hi [PERSON_NAME], I also need your mom's first and last name in order to add he…" at bounding box center [397, 108] width 573 height 203
click at [199, 17] on icon "button" at bounding box center [201, 12] width 10 height 10
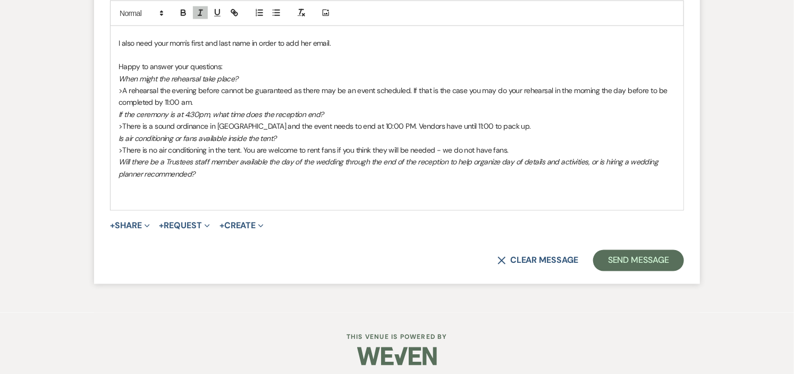
click at [206, 180] on p "Will there be a Trustees staff member available the day of the wedding through …" at bounding box center [397, 168] width 557 height 24
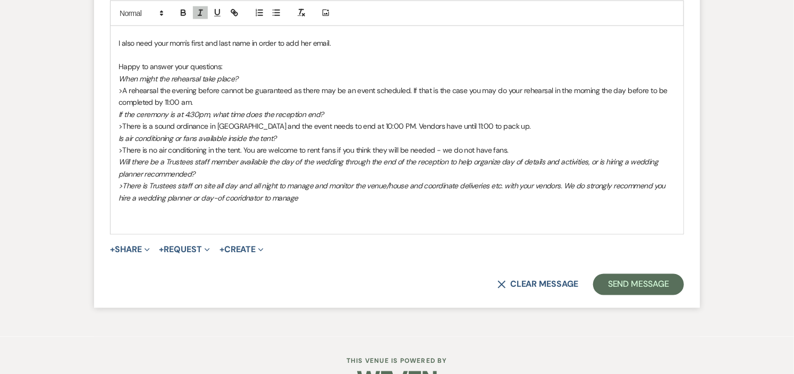
click at [239, 202] on em ">There is Trustees staff on site all day and all night to manage and monitor th…" at bounding box center [393, 191] width 549 height 21
click at [336, 204] on p ">There is Trustees staff on site all day and all night to manage and monitor th…" at bounding box center [397, 192] width 557 height 24
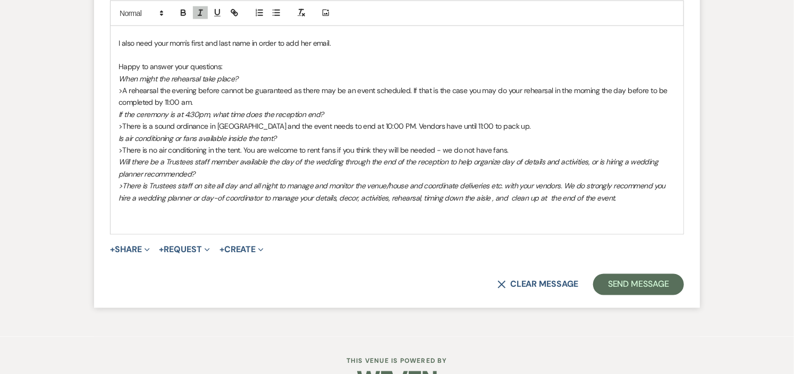
drag, startPoint x: 120, startPoint y: 214, endPoint x: 628, endPoint y: 225, distance: 508.2
click at [628, 204] on p ">There is Trustees staff on site all day and all night to manage and monitor th…" at bounding box center [397, 192] width 557 height 24
click at [203, 17] on icon "button" at bounding box center [201, 12] width 10 height 10
click at [557, 202] on span ">There is Trustees staff on site all day and all night to manage and monitor th…" at bounding box center [393, 191] width 549 height 21
click at [559, 202] on span ">There is Trustees staff on site all day and all night to manage and monitor th…" at bounding box center [393, 191] width 549 height 21
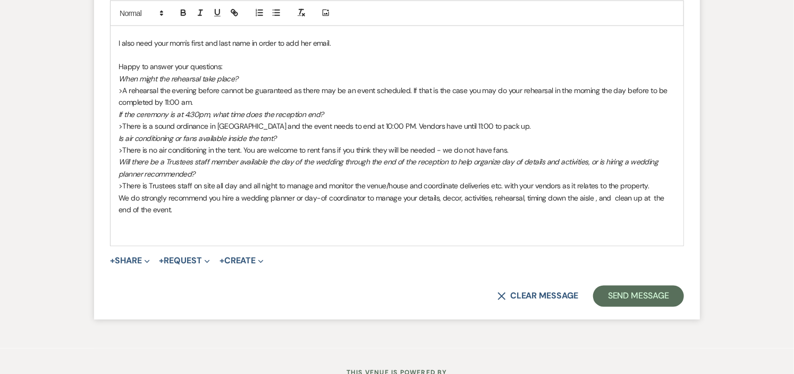
click at [237, 227] on p at bounding box center [397, 221] width 557 height 12
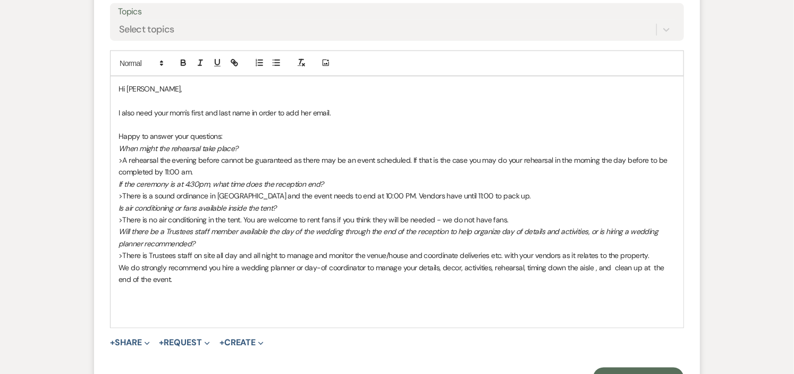
scroll to position [2366, 0]
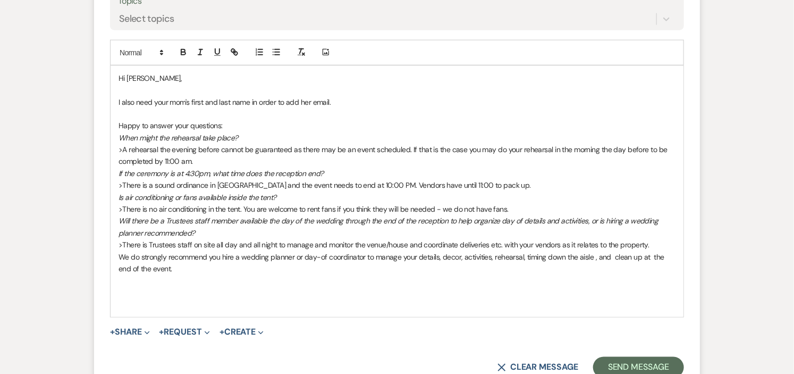
click at [124, 96] on p at bounding box center [397, 90] width 557 height 12
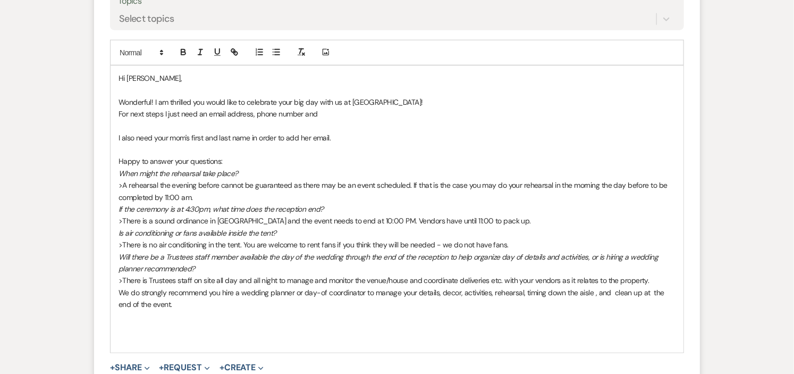
click at [198, 120] on p "For next steps I just need an email address, phone number and" at bounding box center [397, 114] width 557 height 12
click at [333, 120] on p "For next steps I just need name, email address, phone number and" at bounding box center [397, 114] width 557 height 12
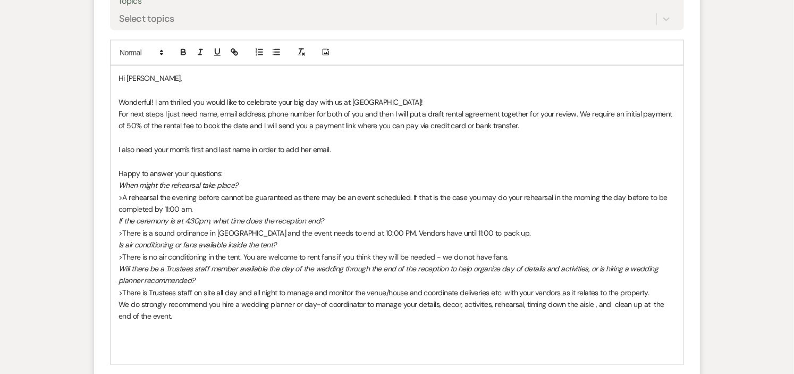
click at [116, 178] on div "Hi [PERSON_NAME], Wonderful! I am thrilled you would like to celebrate your big…" at bounding box center [397, 215] width 573 height 298
click at [579, 155] on p "To add your mom's email the system is asking me for her name as well... sorry. …" at bounding box center [397, 149] width 557 height 12
click at [266, 132] on p "For next steps I just need name, email address, phone number for both of you an…" at bounding box center [397, 120] width 557 height 24
drag, startPoint x: 297, startPoint y: 177, endPoint x: 314, endPoint y: 171, distance: 18.5
click at [298, 155] on p "To add your mom's email the system is asking me for her name as well... sorry." at bounding box center [397, 149] width 557 height 12
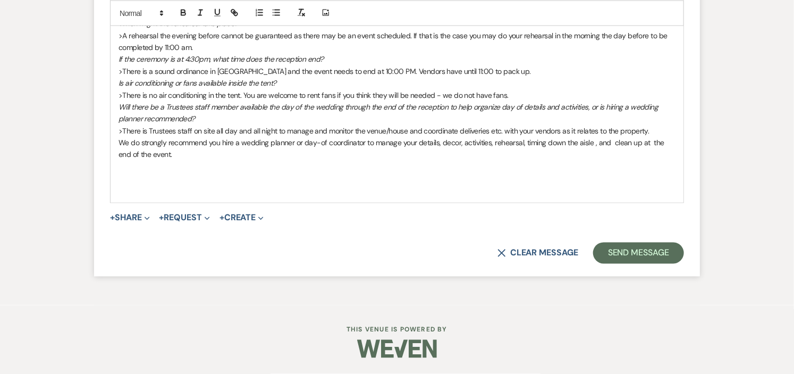
scroll to position [2543, 0]
click at [610, 153] on span "We do strongly recommend you hire a wedding planner or day-of coordinator to ma…" at bounding box center [393, 148] width 548 height 21
click at [205, 161] on p "We do strongly recommend you hire a wedding planner or day-of coordinator to ma…" at bounding box center [397, 149] width 557 height 24
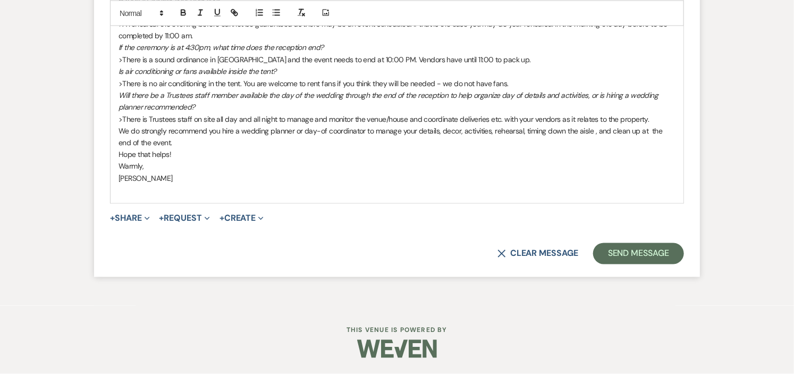
click at [241, 184] on p "[PERSON_NAME]" at bounding box center [397, 179] width 557 height 12
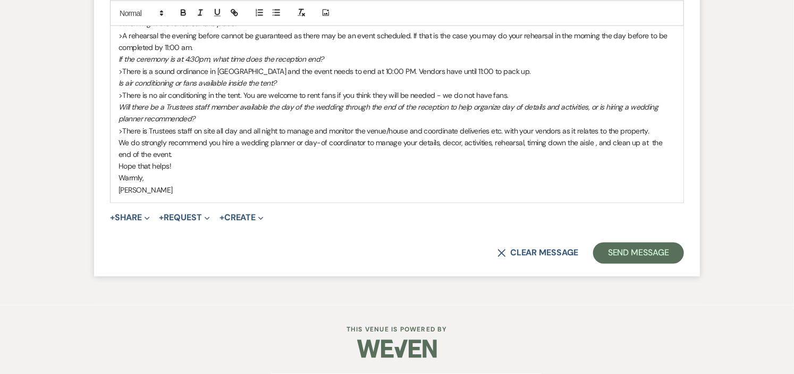
scroll to position [2555, 0]
click at [639, 243] on button "Send Message" at bounding box center [638, 252] width 91 height 21
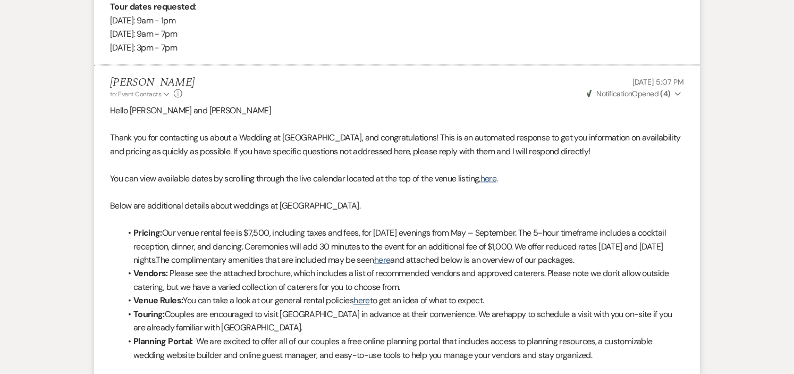
scroll to position [0, 0]
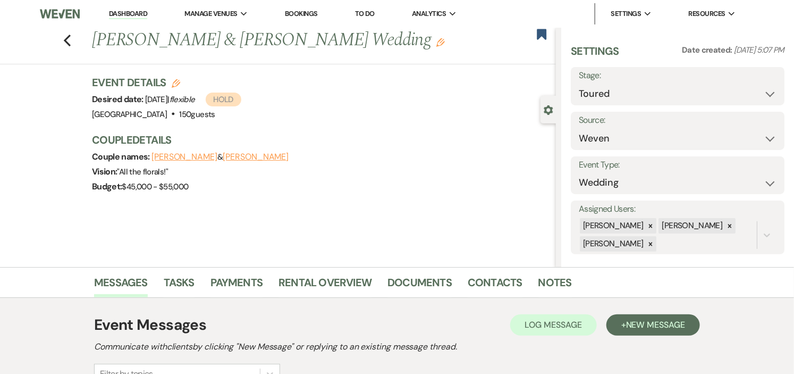
click at [177, 82] on icon "Edit" at bounding box center [176, 83] width 9 height 9
select select "441"
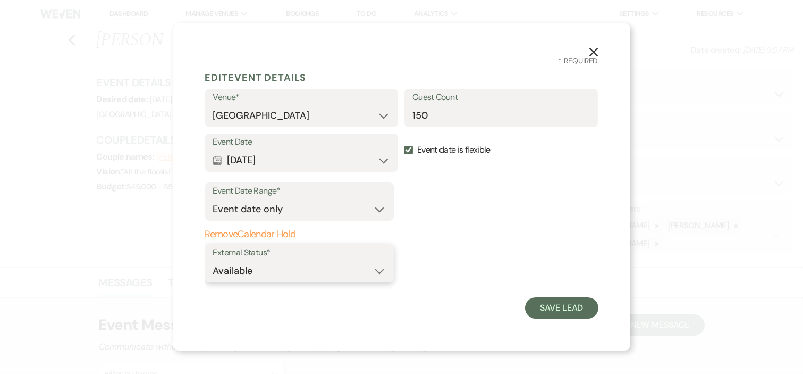
click at [377, 269] on select "Available Unavailable" at bounding box center [299, 270] width 173 height 21
select select "false"
click at [213, 260] on select "Available Unavailable" at bounding box center [299, 270] width 173 height 21
click at [556, 306] on button "Save Lead" at bounding box center [561, 307] width 73 height 21
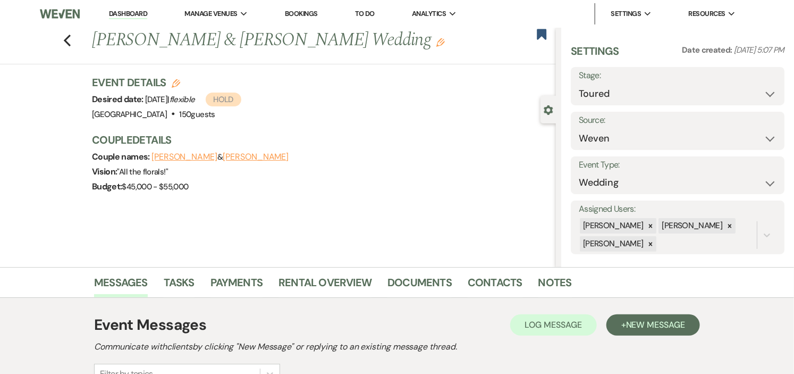
click at [122, 11] on link "Dashboard" at bounding box center [128, 14] width 38 height 10
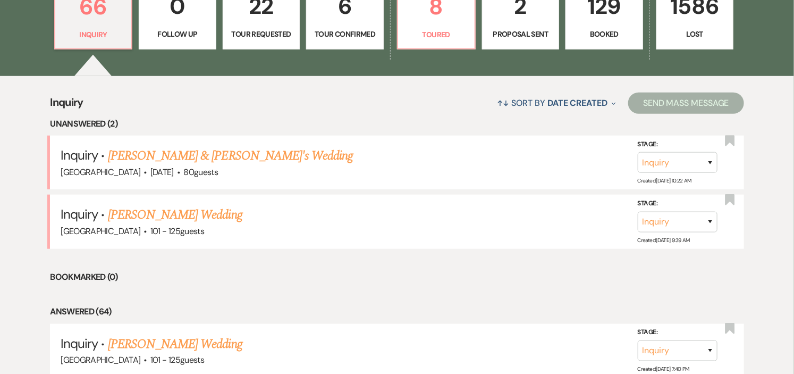
scroll to position [236, 0]
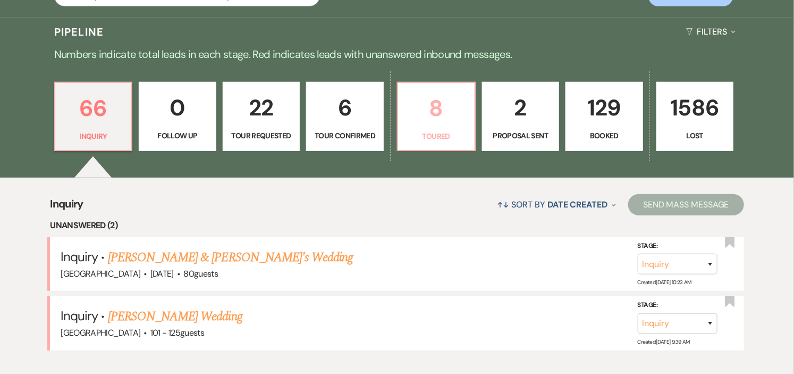
click at [415, 123] on p "8" at bounding box center [436, 108] width 64 height 36
select select "5"
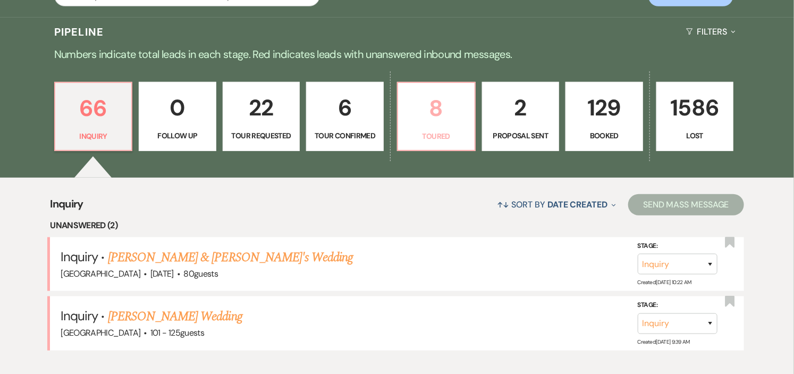
select select "5"
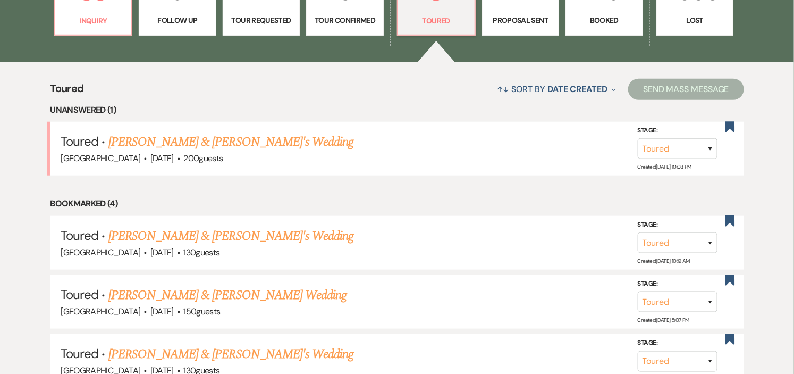
scroll to position [354, 0]
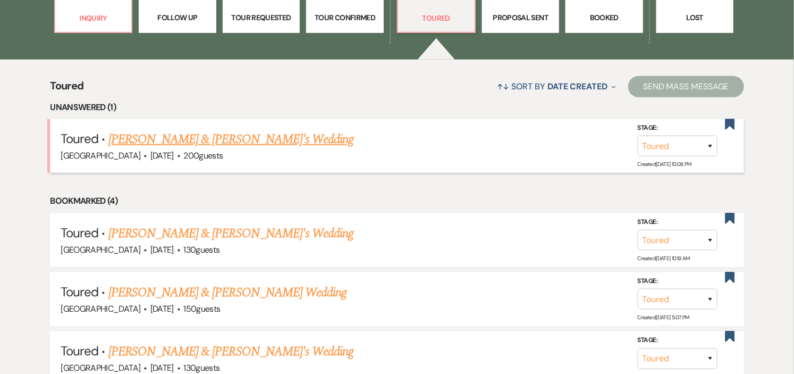
click at [174, 138] on link "[PERSON_NAME] & [PERSON_NAME]'s Wedding" at bounding box center [231, 139] width 246 height 19
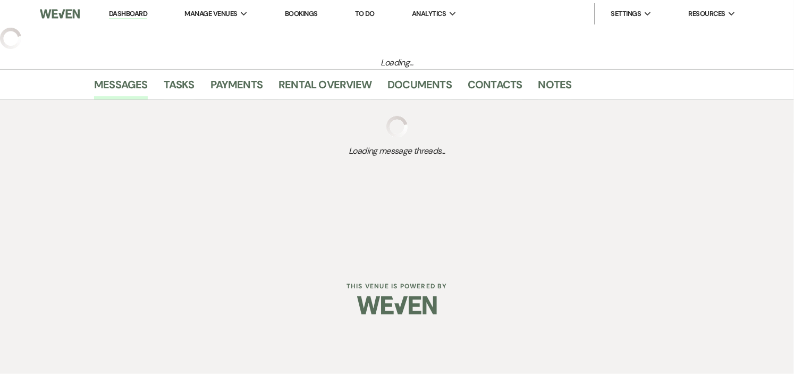
select select "5"
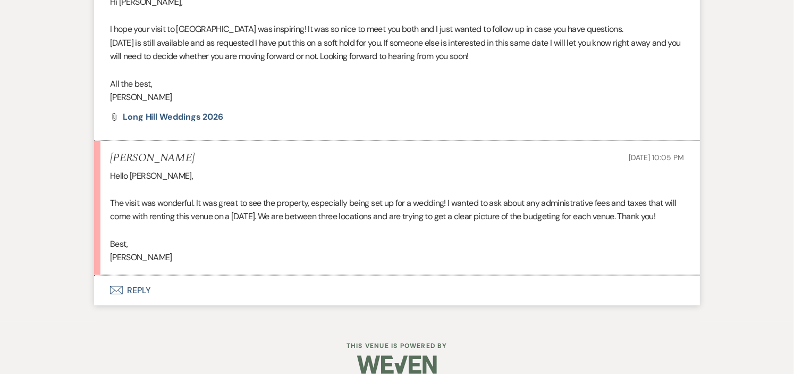
scroll to position [2307, 0]
